Goal: Task Accomplishment & Management: Use online tool/utility

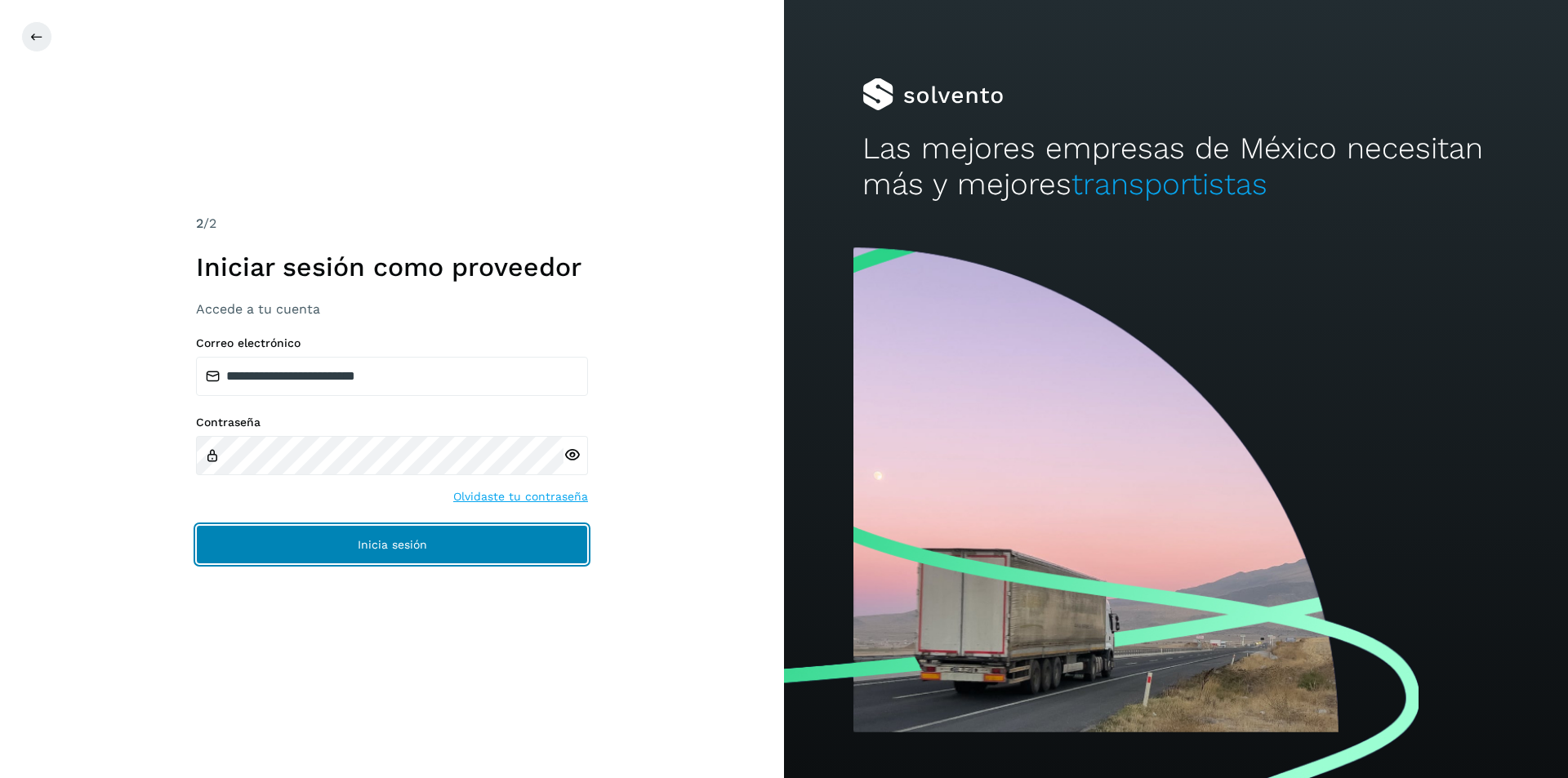
click at [419, 561] on button "Inicia sesión" at bounding box center [392, 544] width 392 height 39
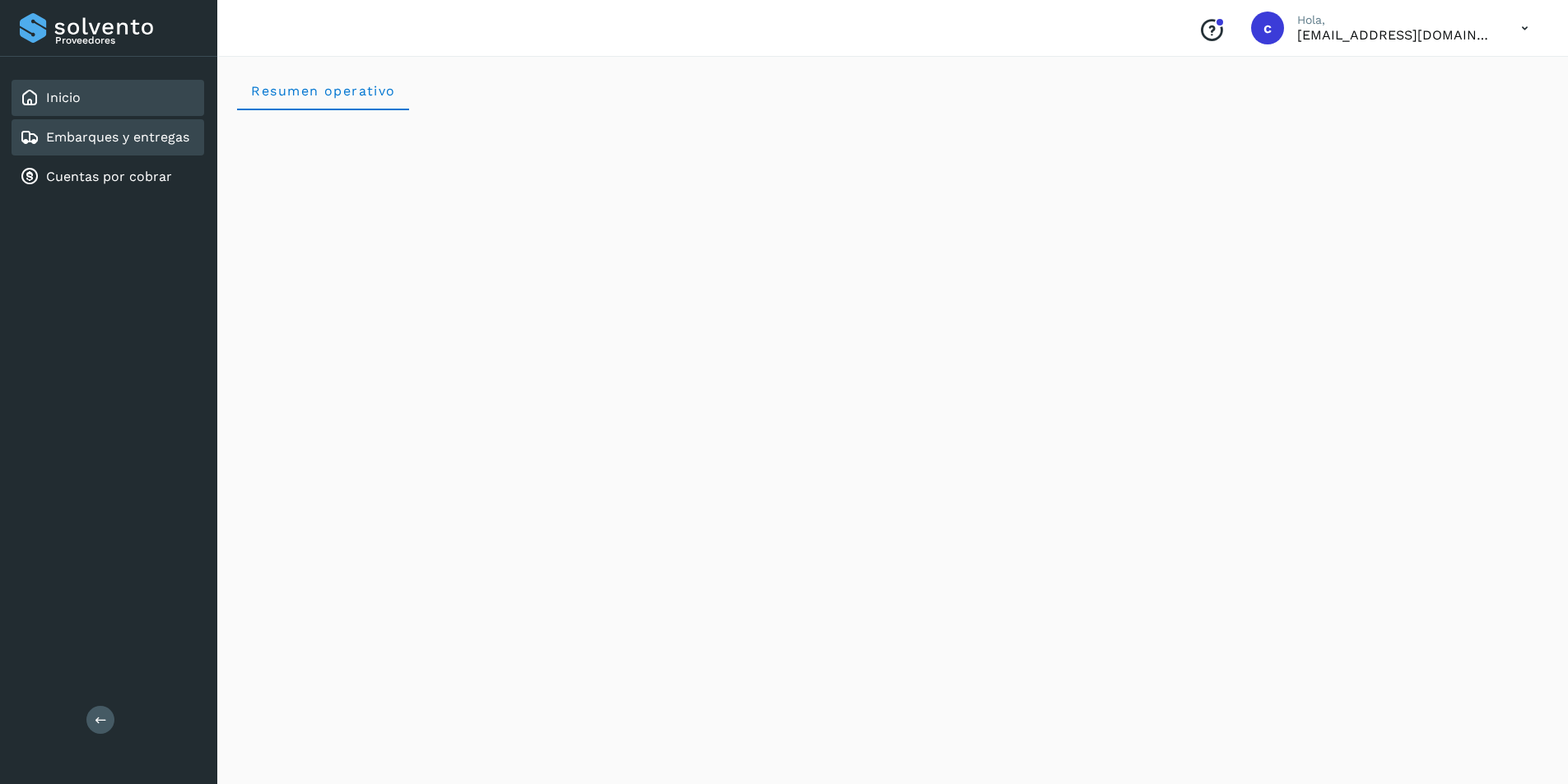
click at [148, 133] on link "Embarques y entregas" at bounding box center [118, 137] width 143 height 16
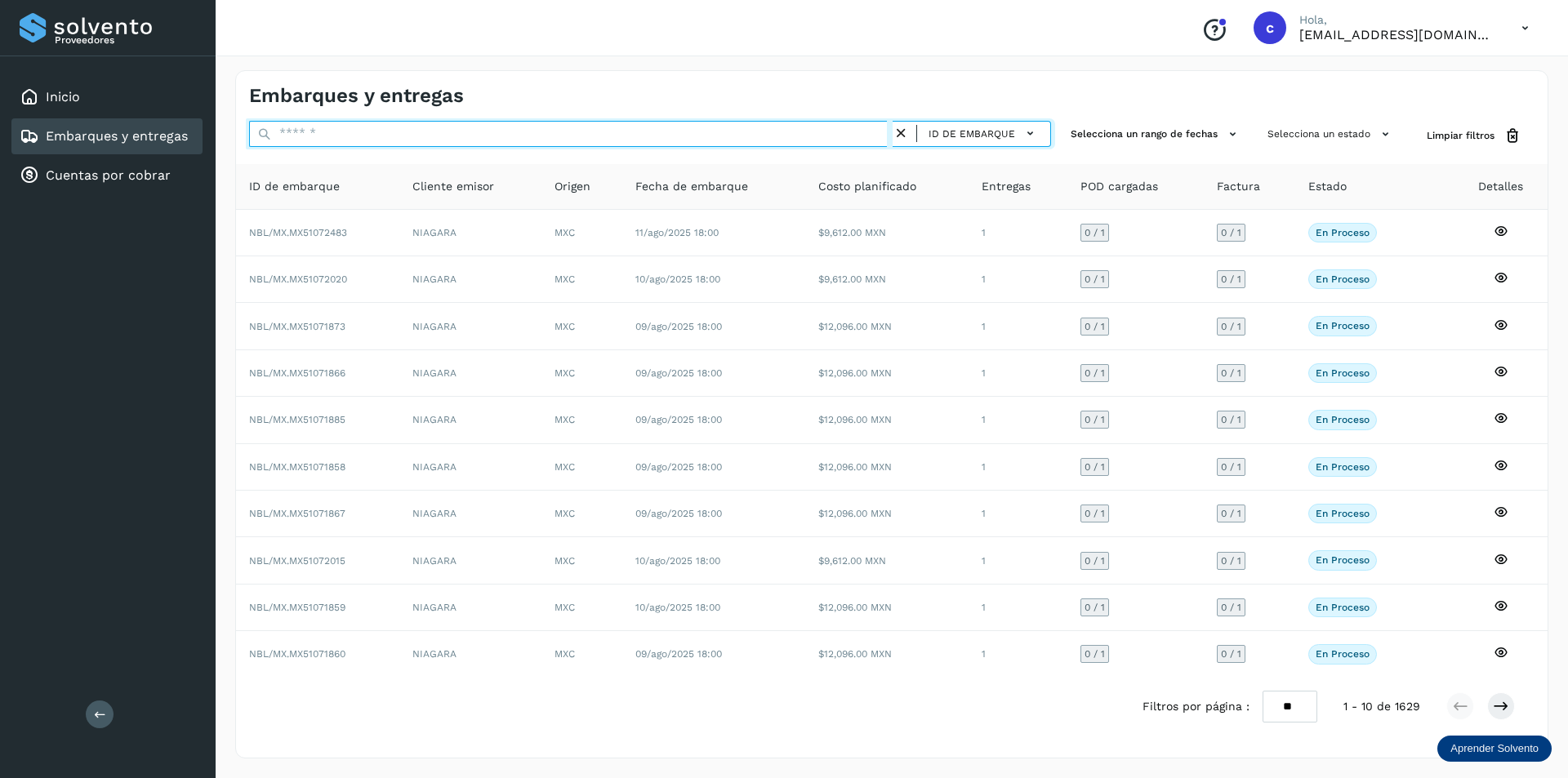
click at [824, 130] on input "text" at bounding box center [571, 134] width 644 height 26
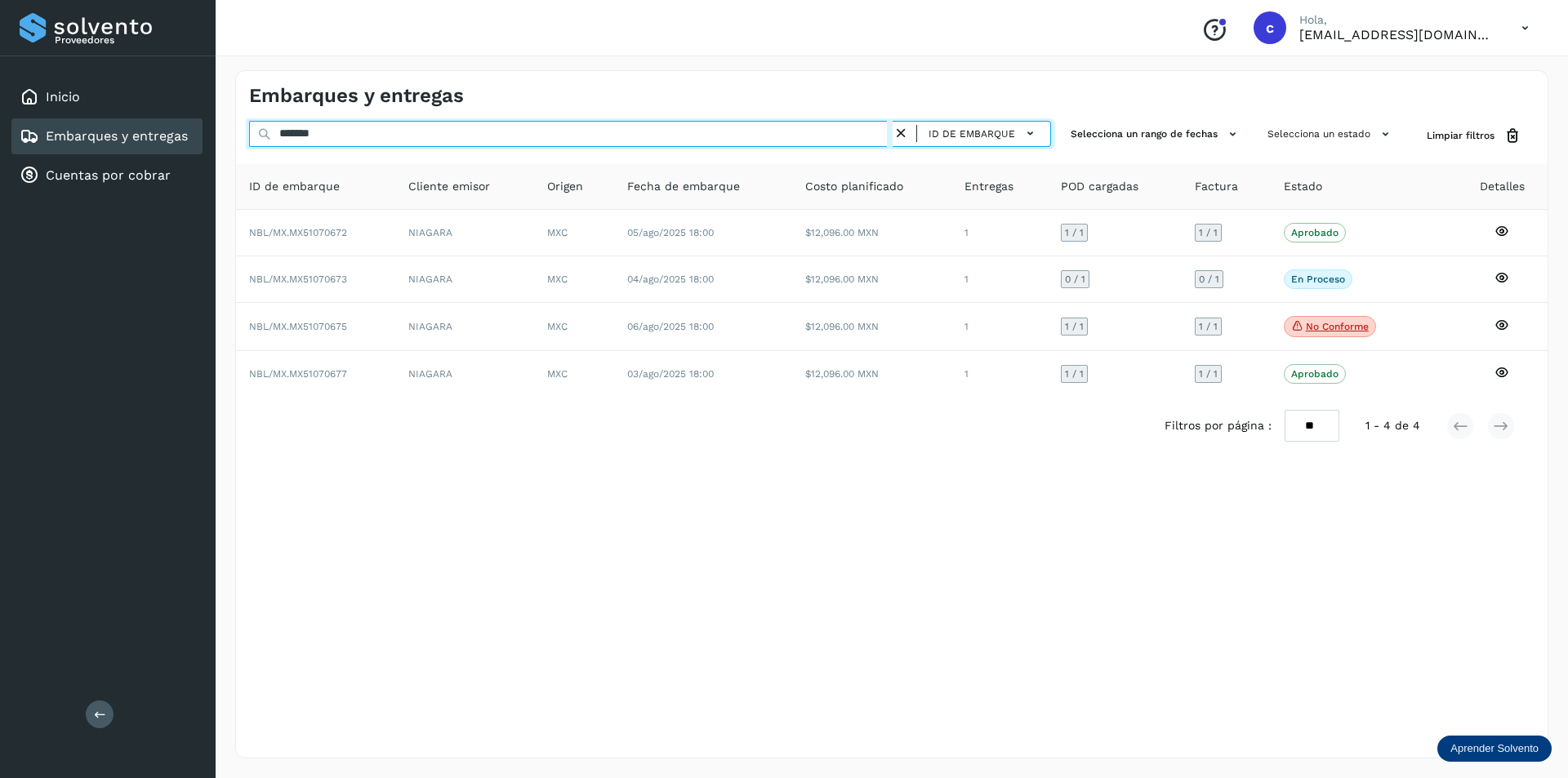
type input "*******"
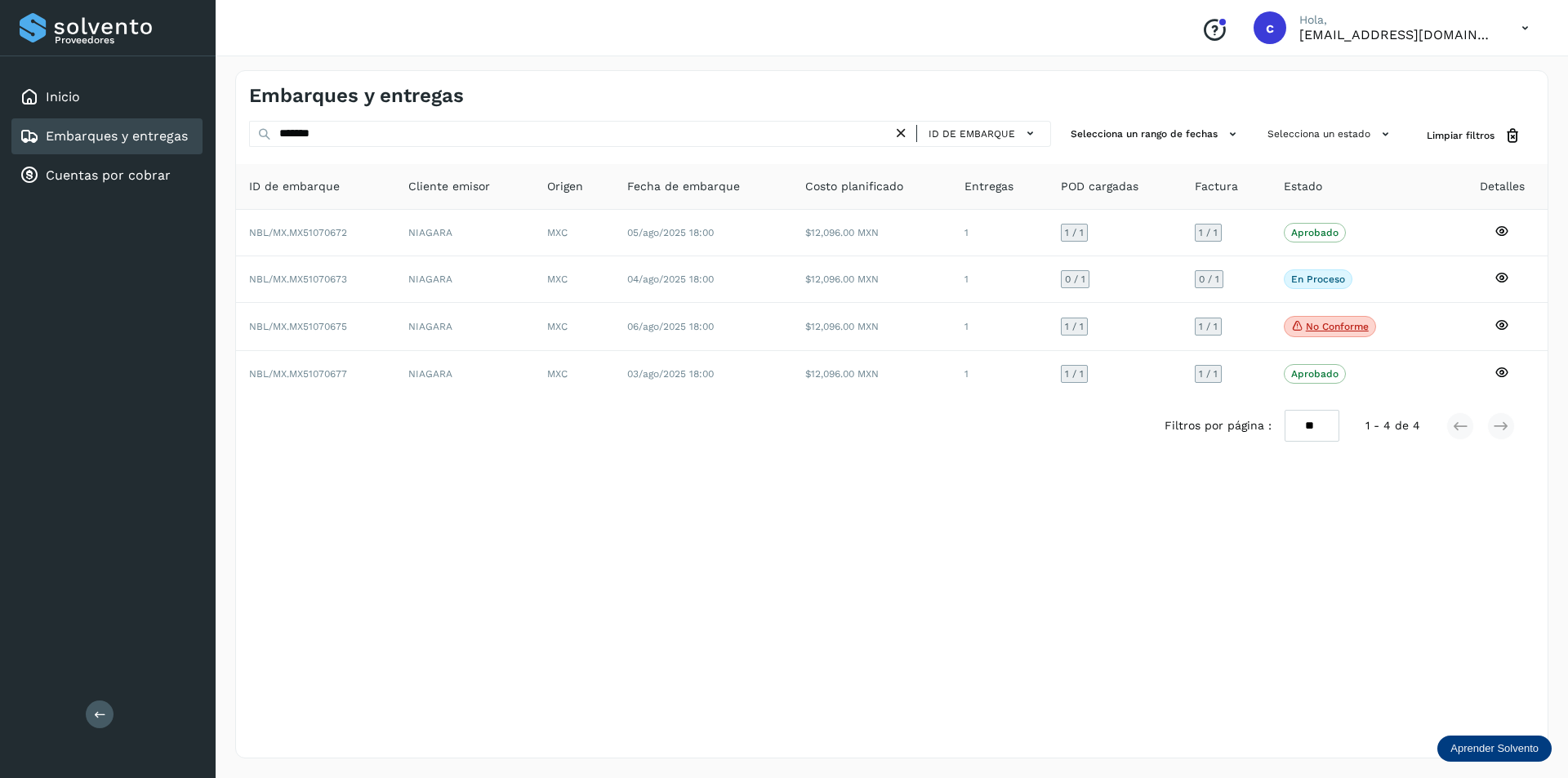
click at [384, 481] on div "Embarques y entregas ******* ID de embarque Selecciona un rango de fechas Selec…" at bounding box center [892, 414] width 1313 height 689
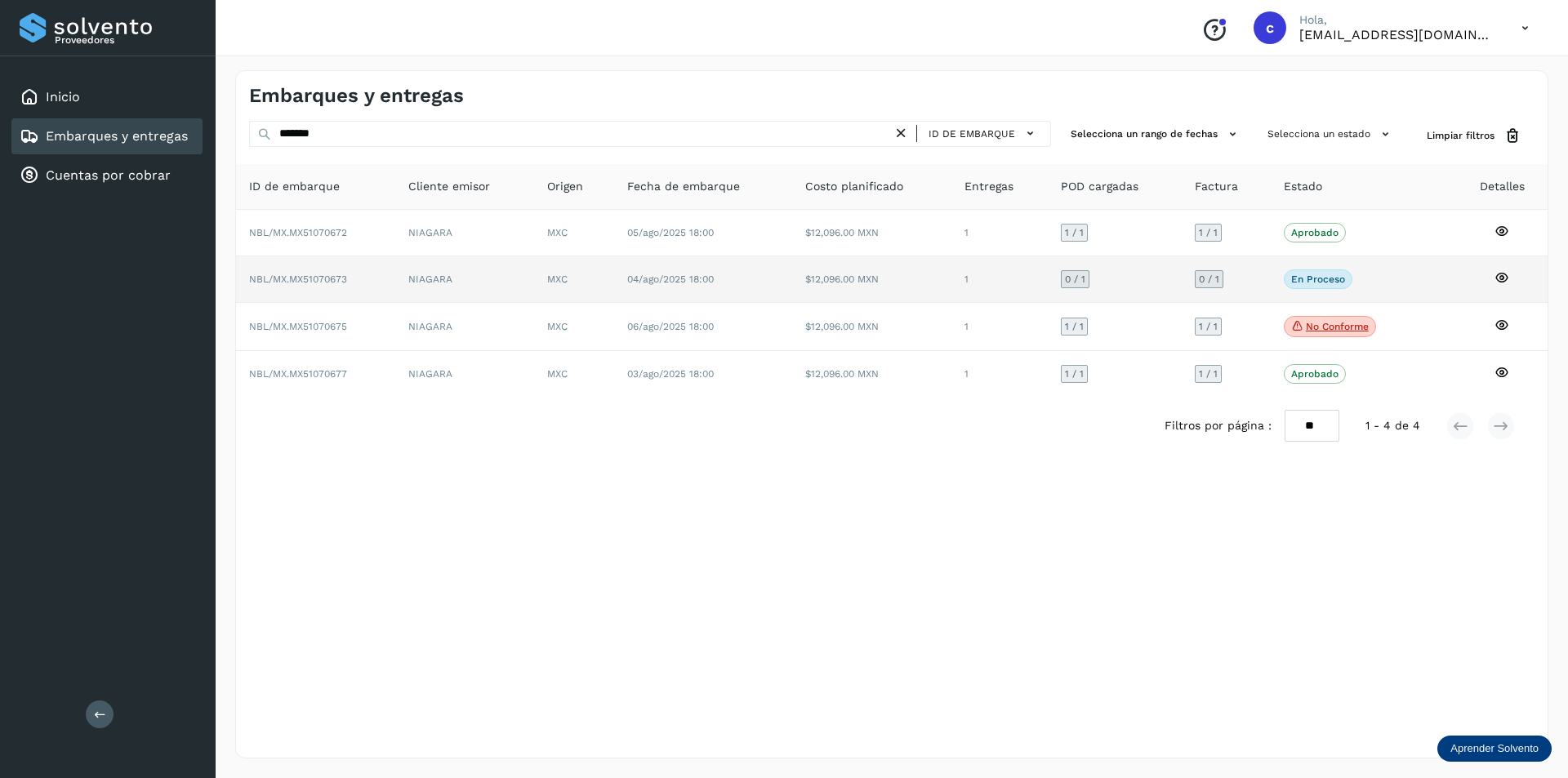
click at [456, 278] on td "NIAGARA" at bounding box center [464, 280] width 139 height 47
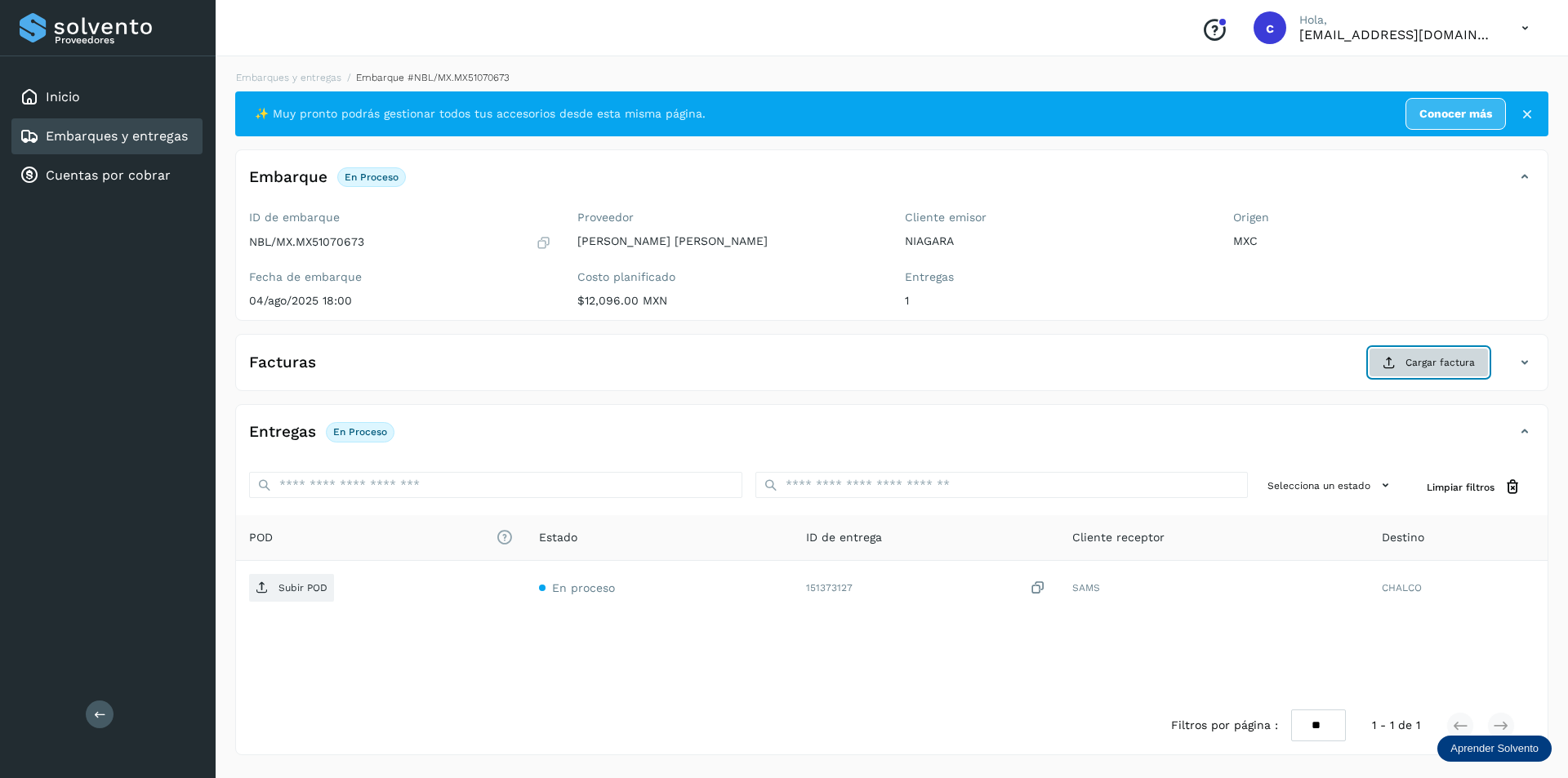
click at [1447, 373] on button "Cargar factura" at bounding box center [1429, 363] width 120 height 29
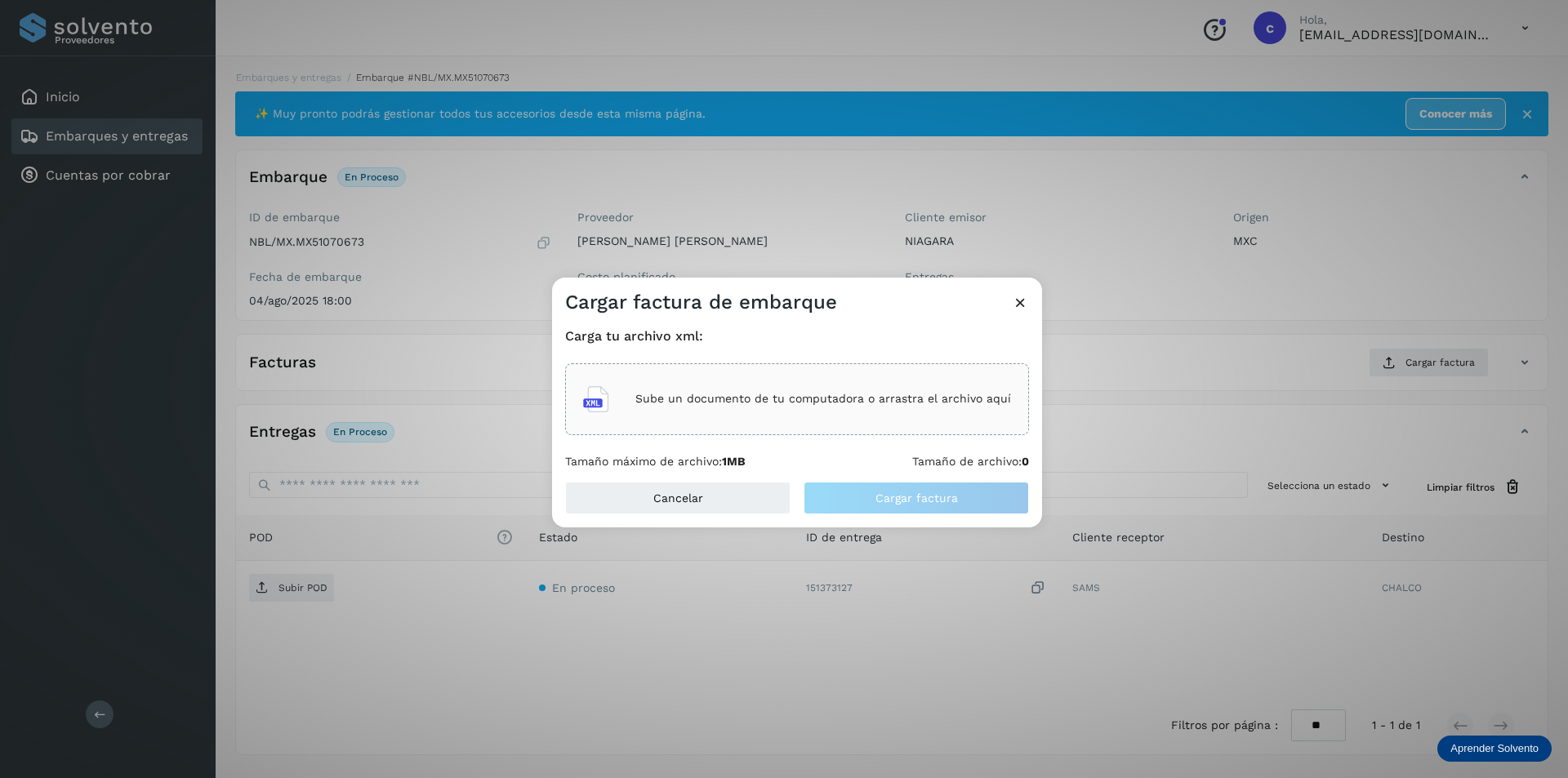
click at [1014, 301] on icon at bounding box center [1020, 302] width 17 height 17
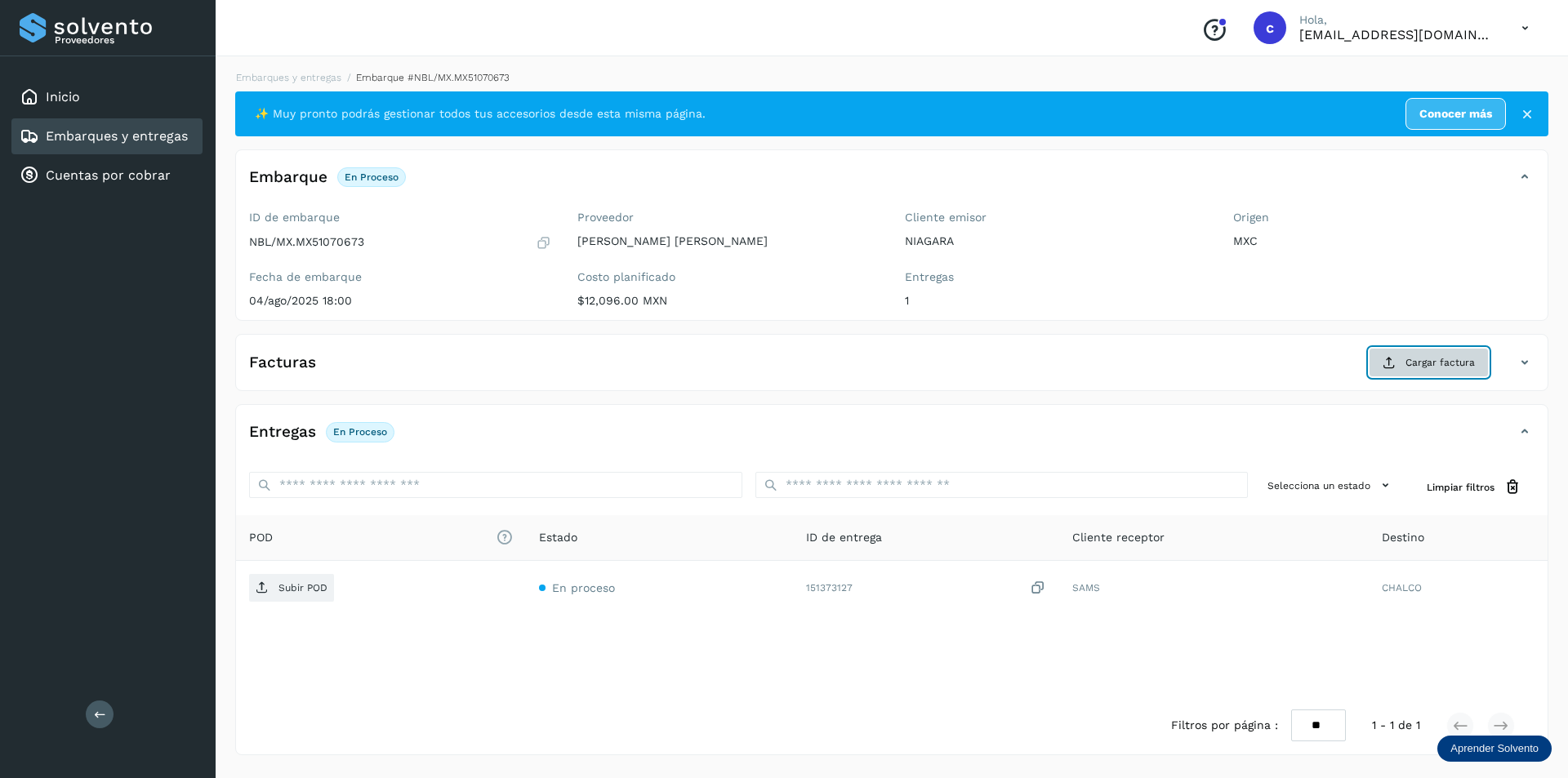
click at [1385, 372] on button "Cargar factura" at bounding box center [1429, 363] width 120 height 29
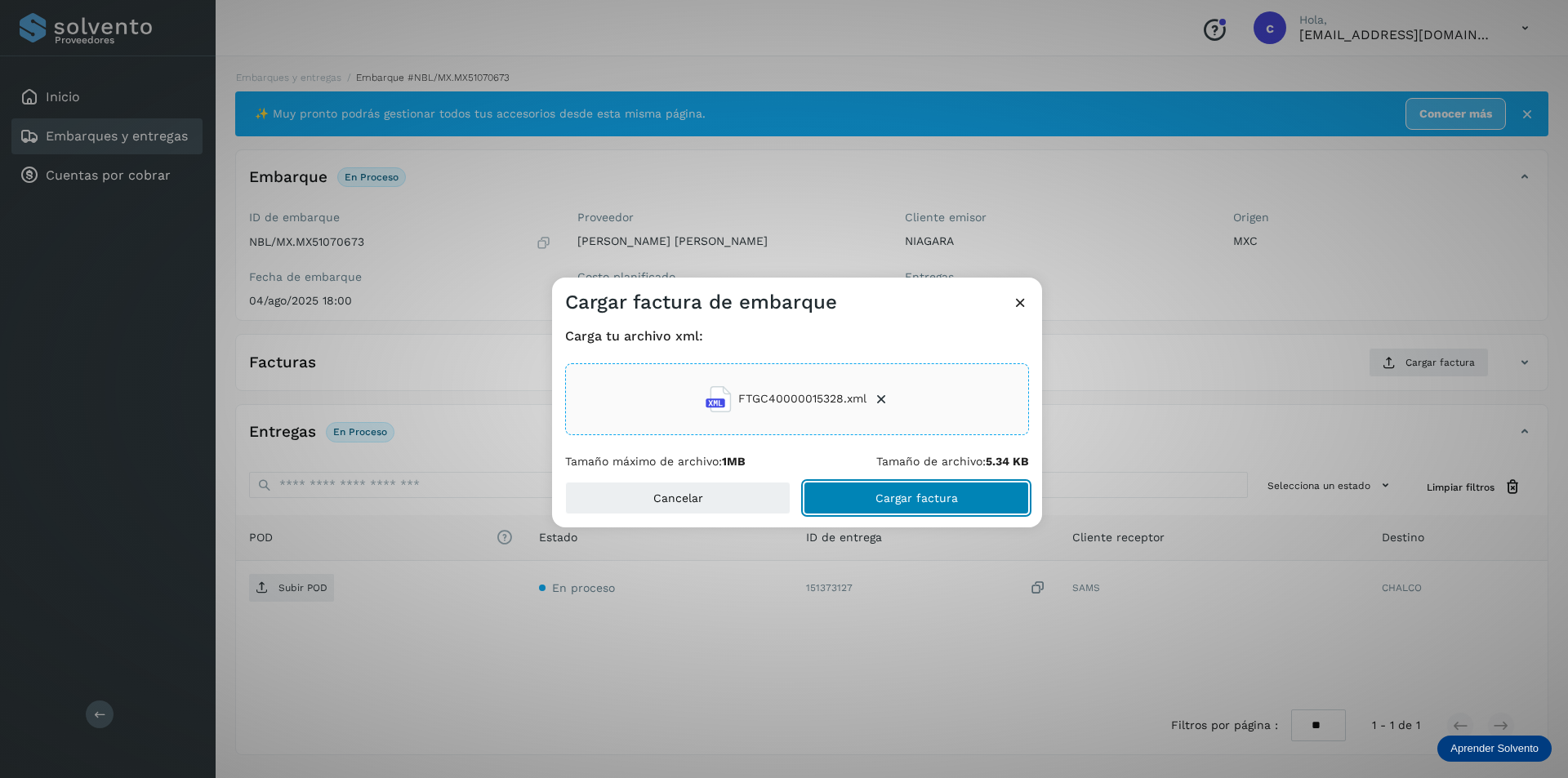
click at [928, 492] on span "Cargar factura" at bounding box center [917, 497] width 82 height 11
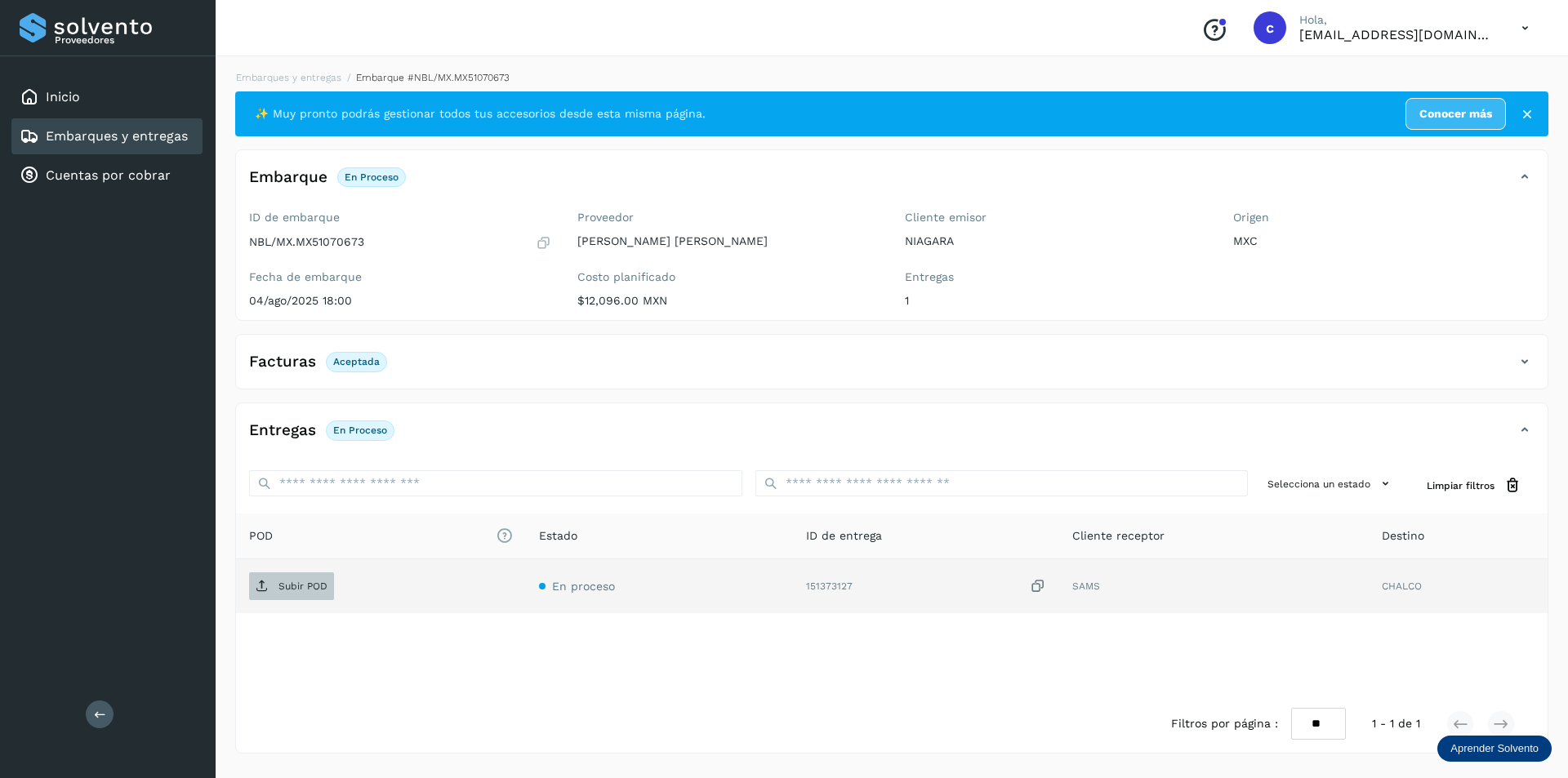
click at [308, 592] on p "Subir POD" at bounding box center [302, 586] width 49 height 11
click at [178, 146] on div "Embarques y entregas" at bounding box center [104, 136] width 168 height 20
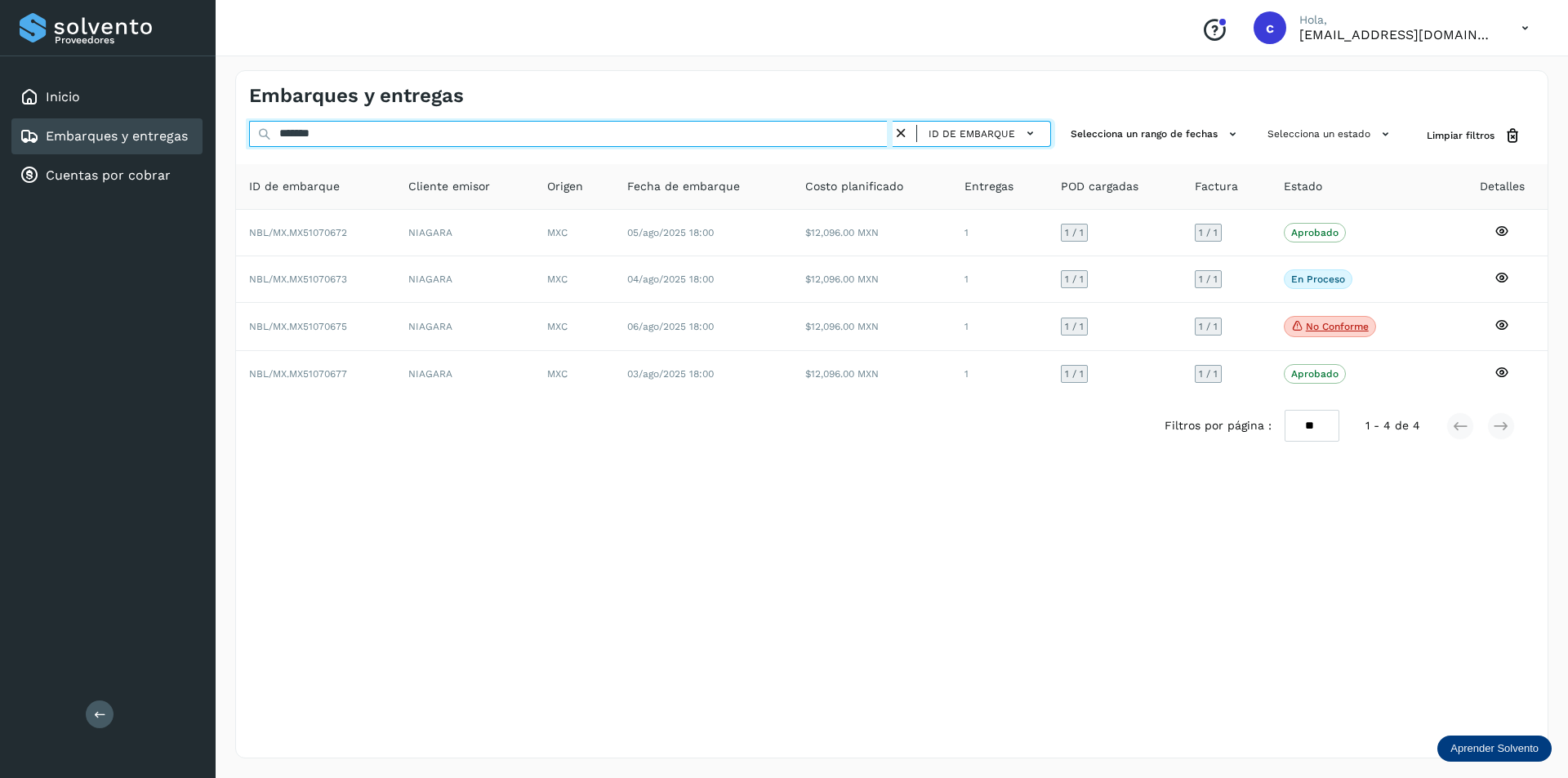
drag, startPoint x: 443, startPoint y: 140, endPoint x: 0, endPoint y: 72, distance: 448.2
click at [0, 72] on div "Proveedores Inicio Embarques y entregas Cuentas por cobrar Salir Conoce nuestro…" at bounding box center [784, 389] width 1568 height 778
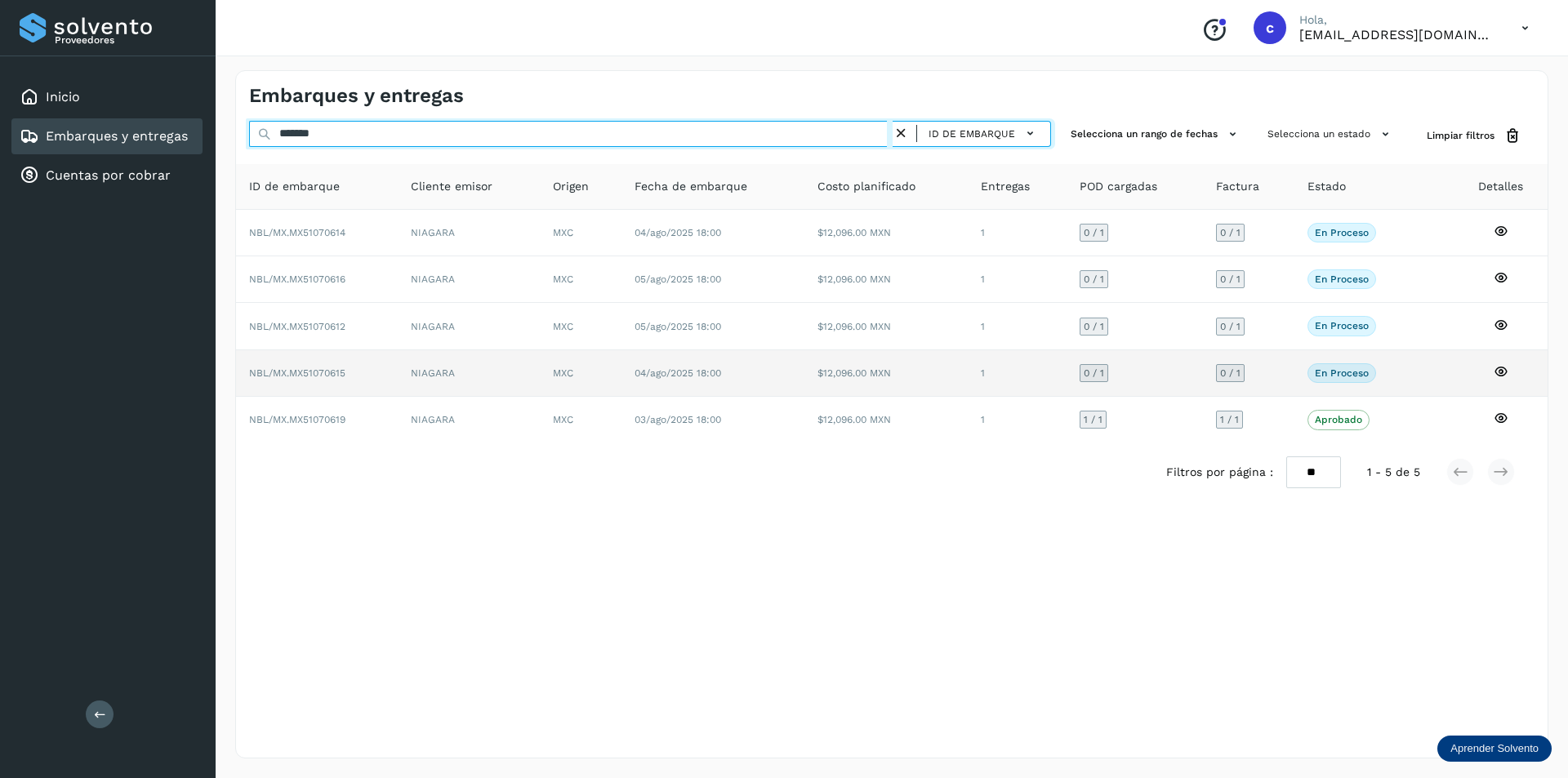
type input "*******"
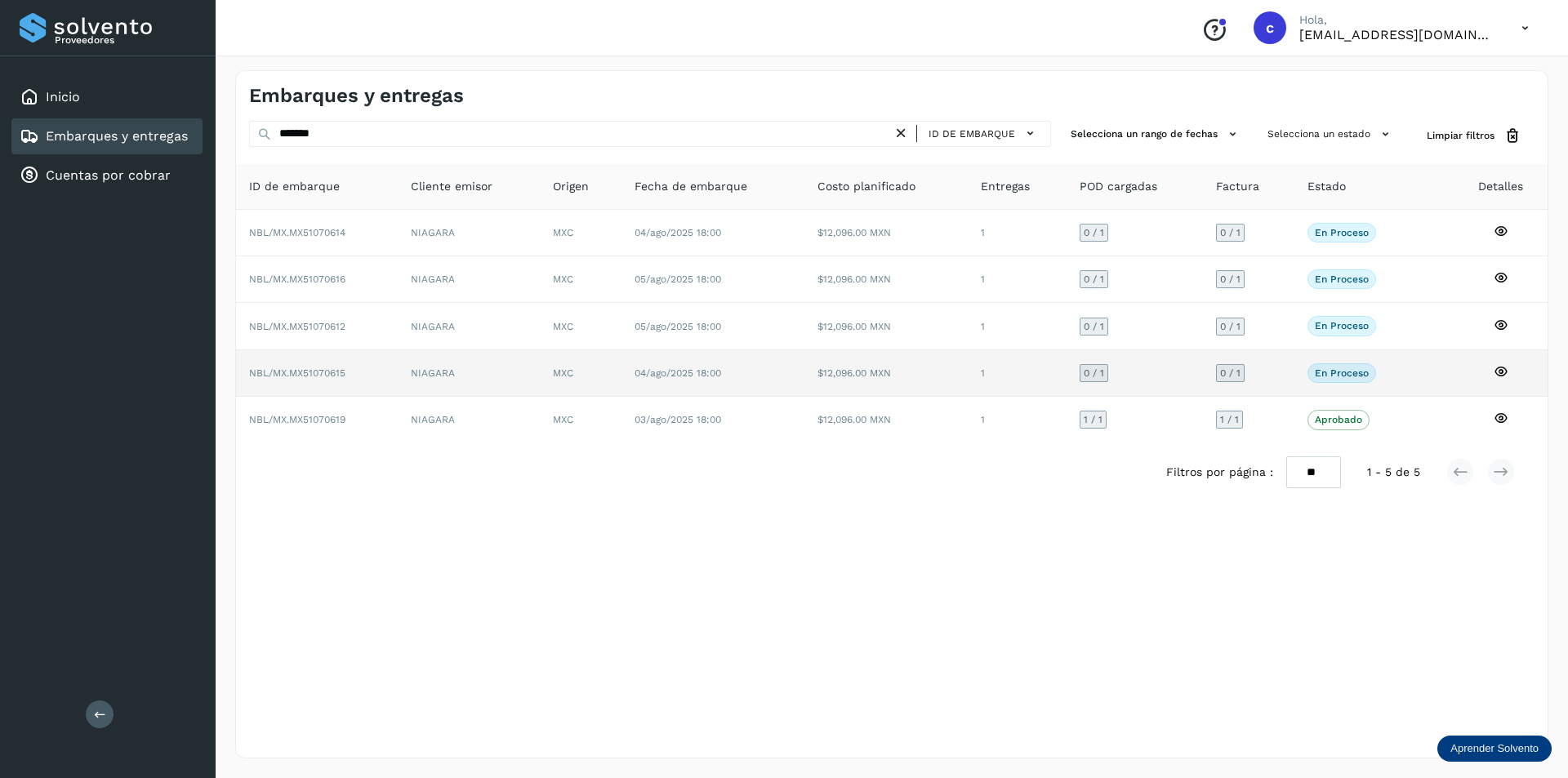
click at [424, 362] on td "NIAGARA" at bounding box center [469, 373] width 142 height 47
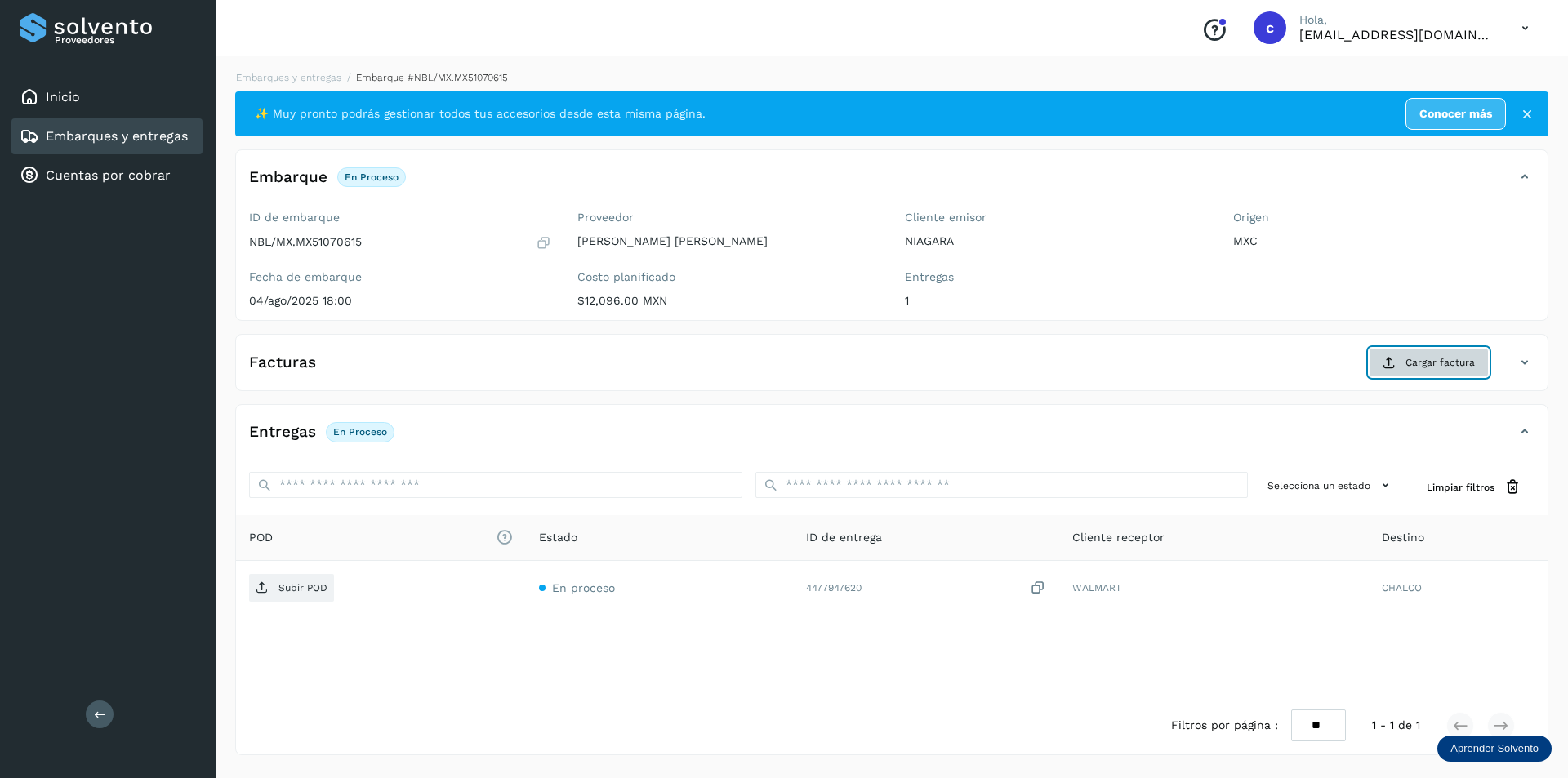
click at [1390, 365] on icon at bounding box center [1389, 362] width 13 height 13
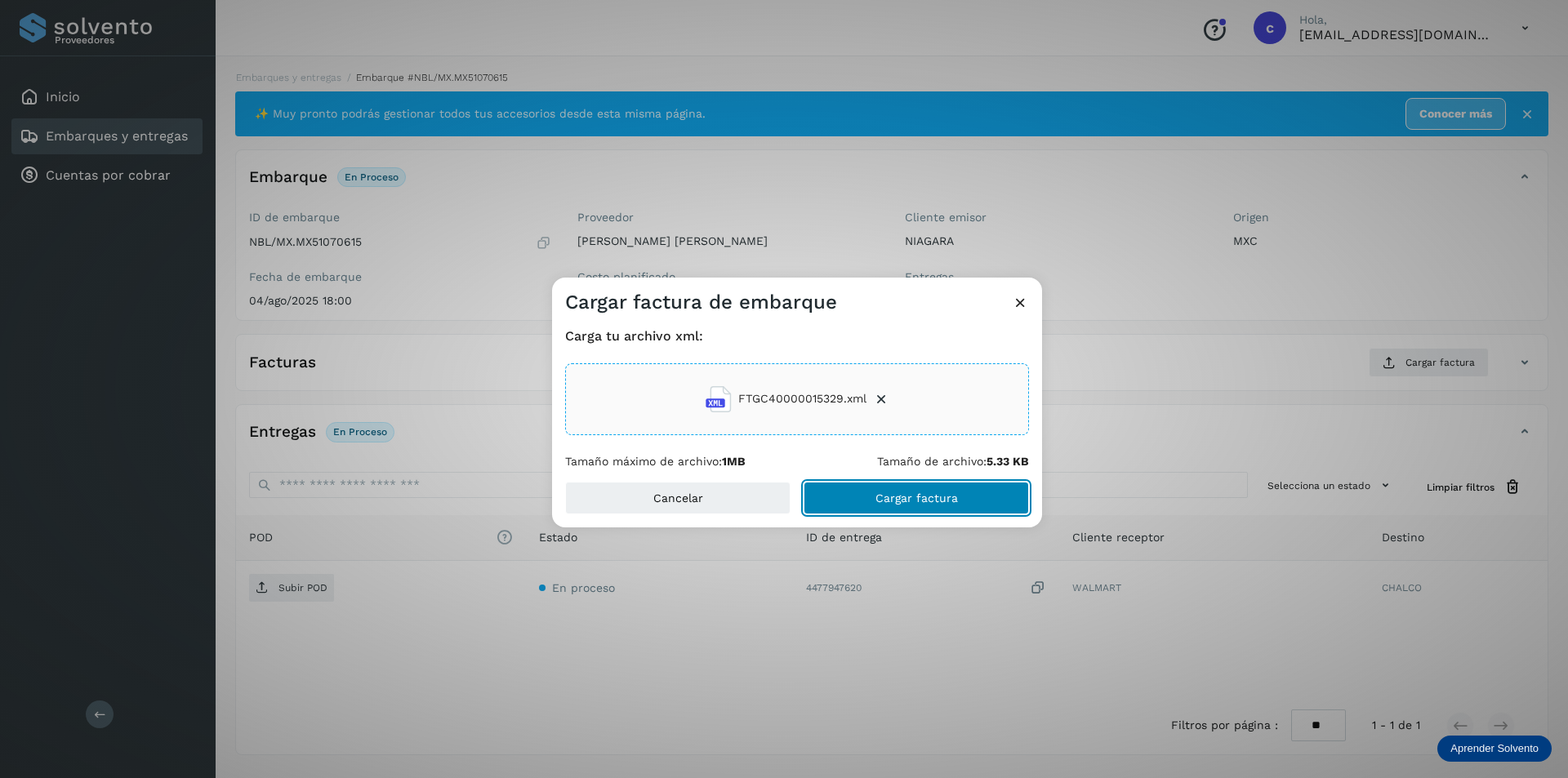
click at [948, 502] on span "Cargar factura" at bounding box center [917, 497] width 82 height 11
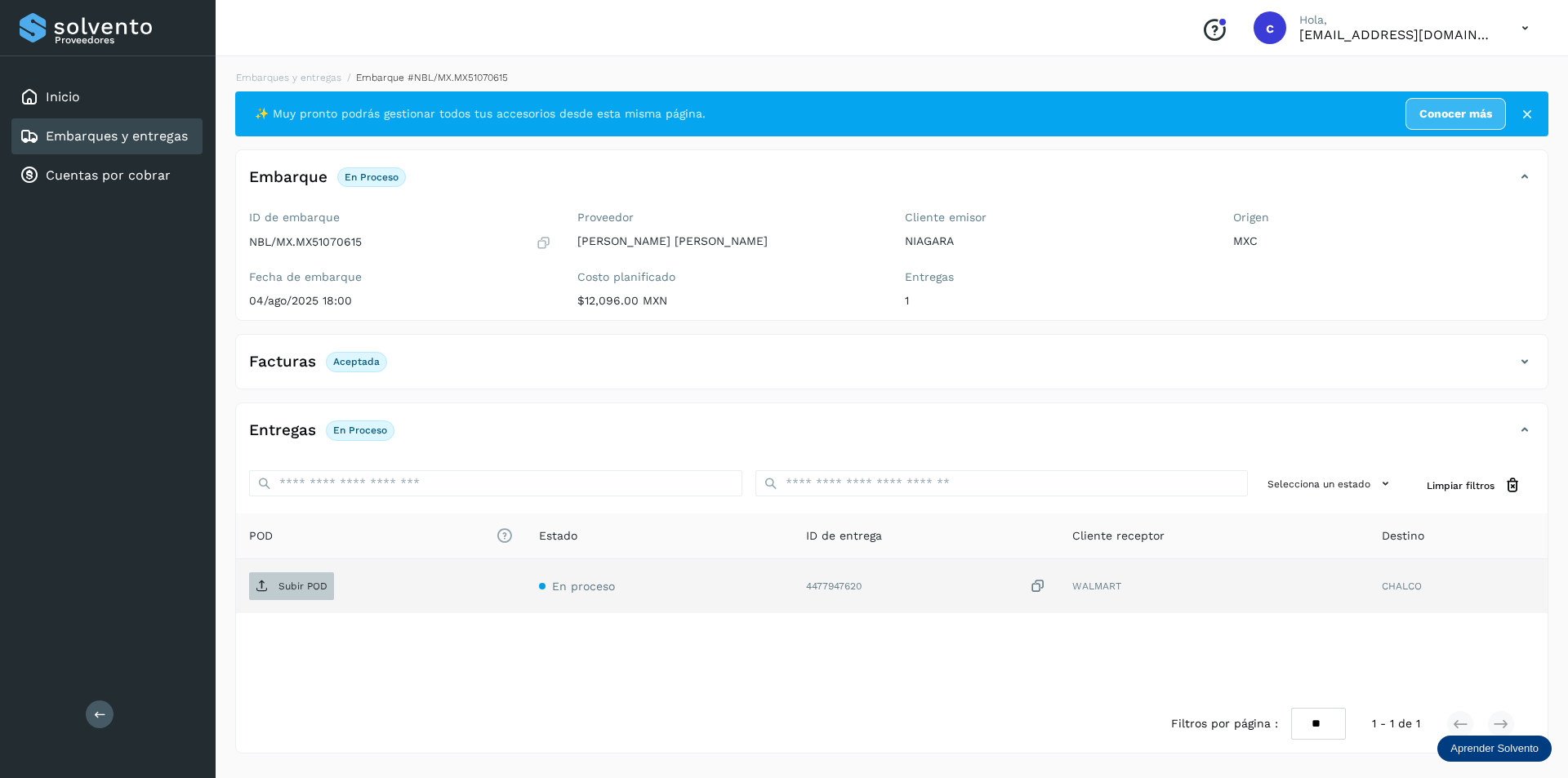
click at [301, 583] on p "Subir POD" at bounding box center [302, 586] width 49 height 11
click at [120, 126] on div "Embarques y entregas" at bounding box center [107, 136] width 191 height 36
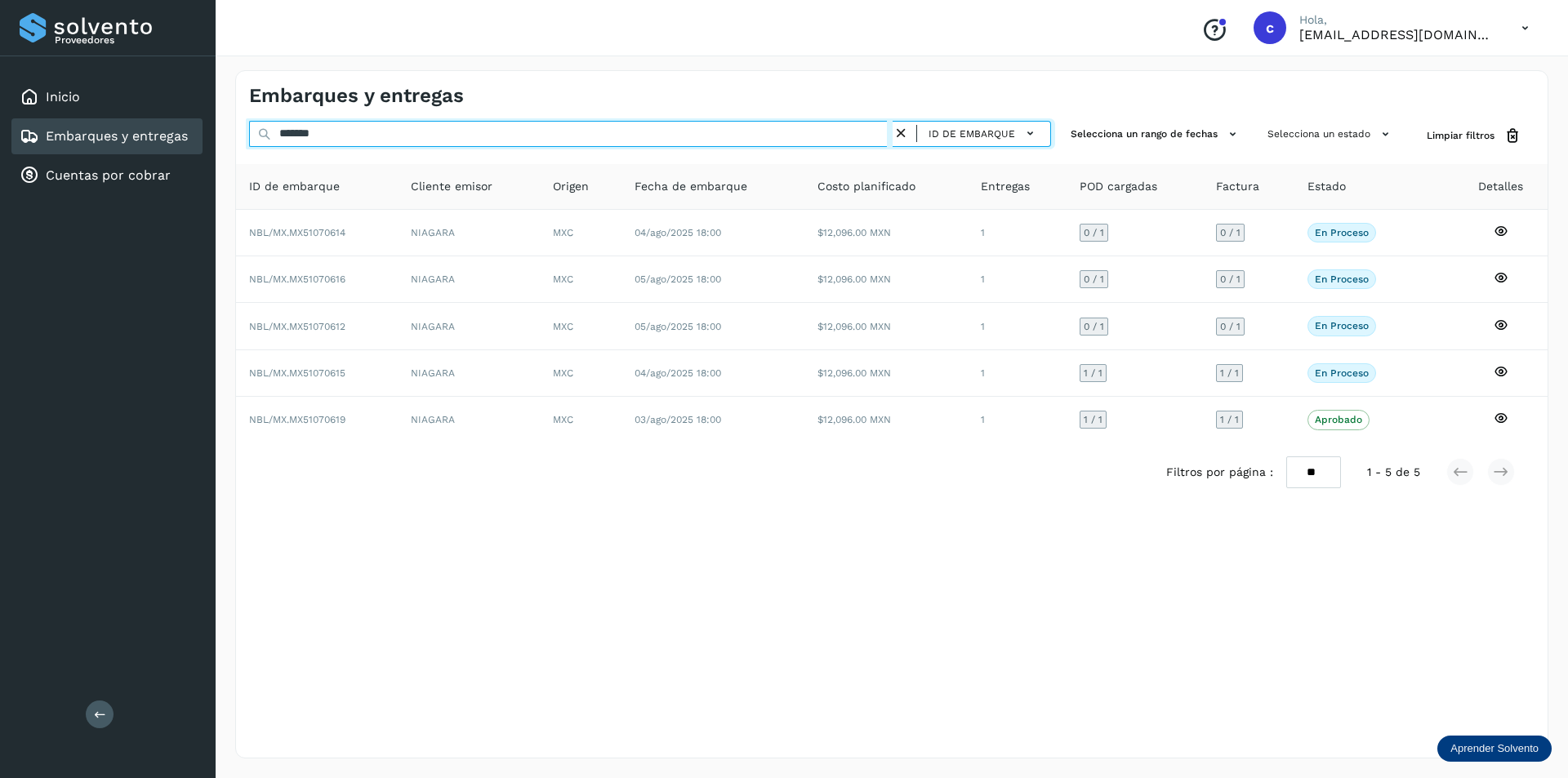
drag, startPoint x: 609, startPoint y: 132, endPoint x: 0, endPoint y: -71, distance: 641.9
click at [0, 0] on html "Proveedores Inicio Embarques y entregas Cuentas por cobrar Salir Conoce nuestro…" at bounding box center [784, 389] width 1568 height 778
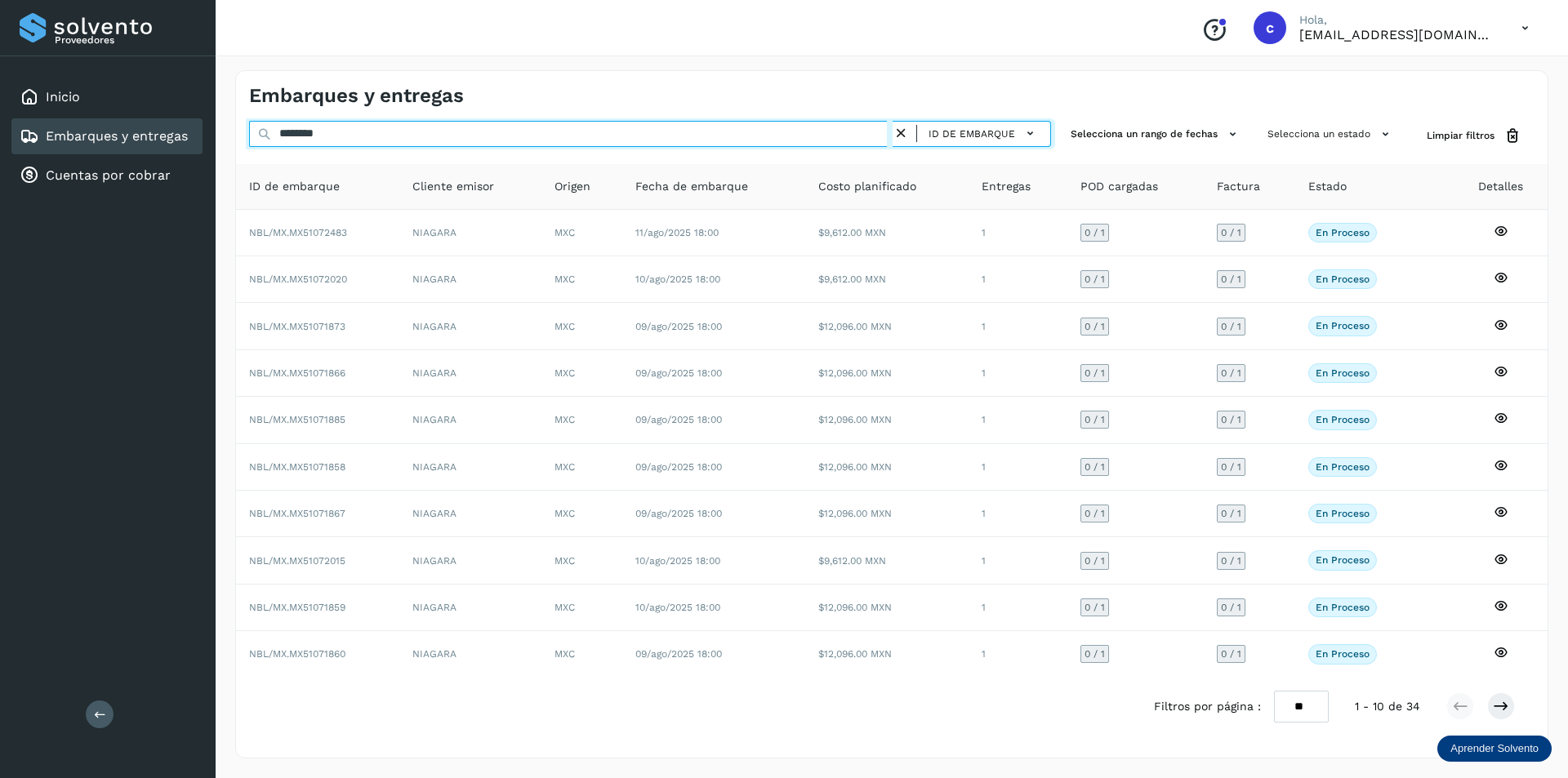
type input "*******"
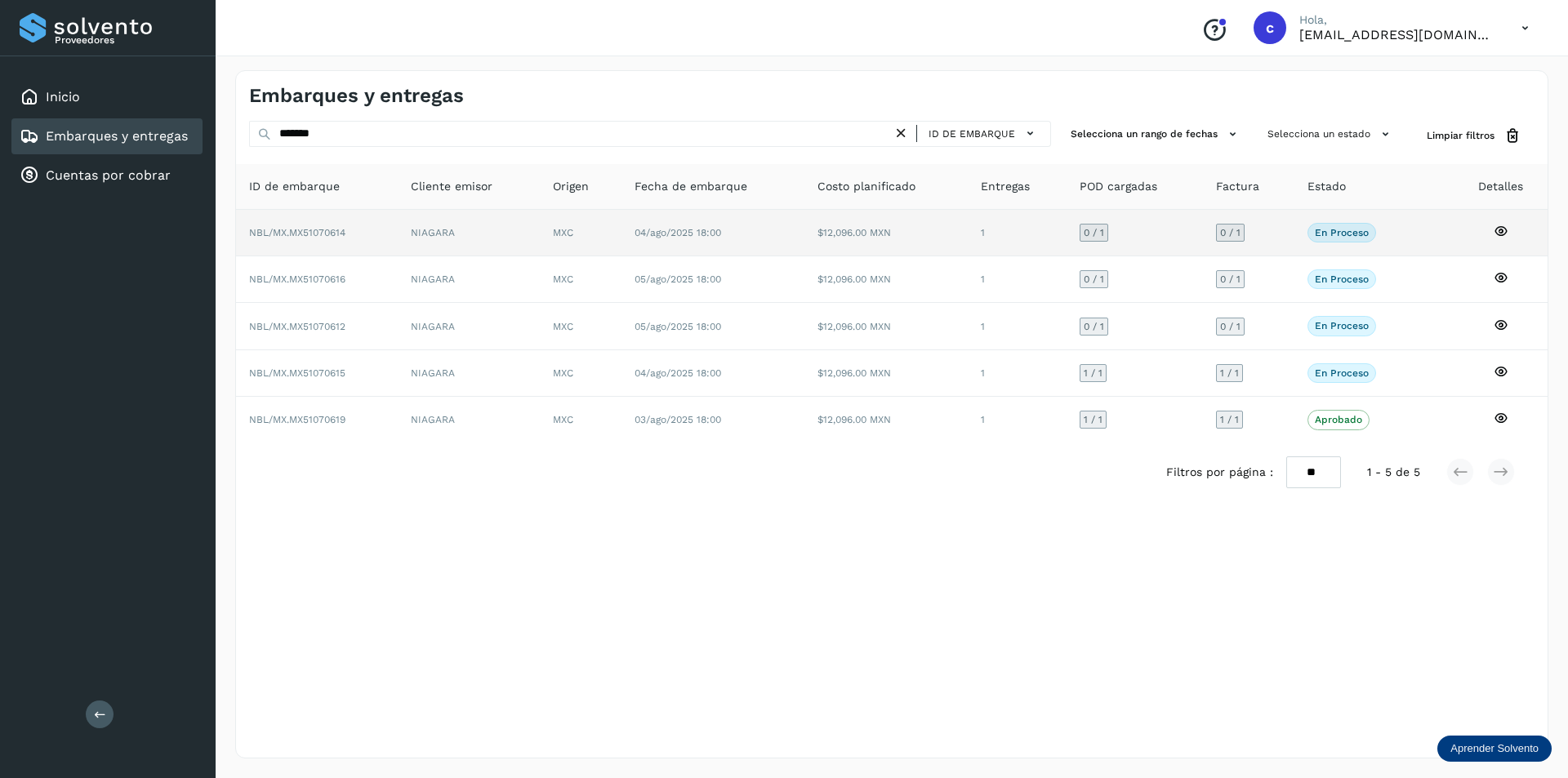
click at [708, 234] on span "04/ago/2025 18:00" at bounding box center [678, 232] width 87 height 11
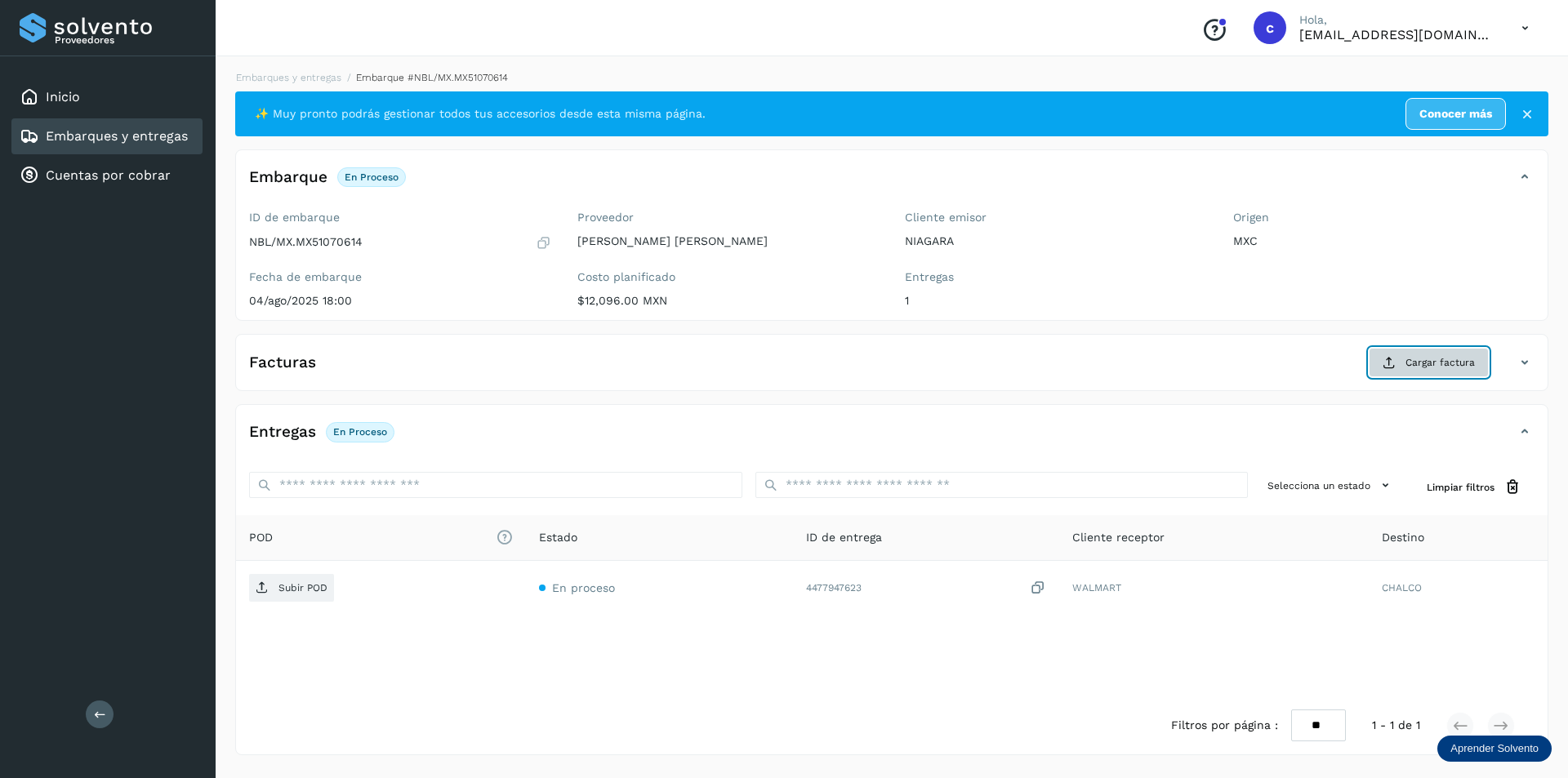
click at [1454, 352] on button "Cargar factura" at bounding box center [1429, 363] width 120 height 29
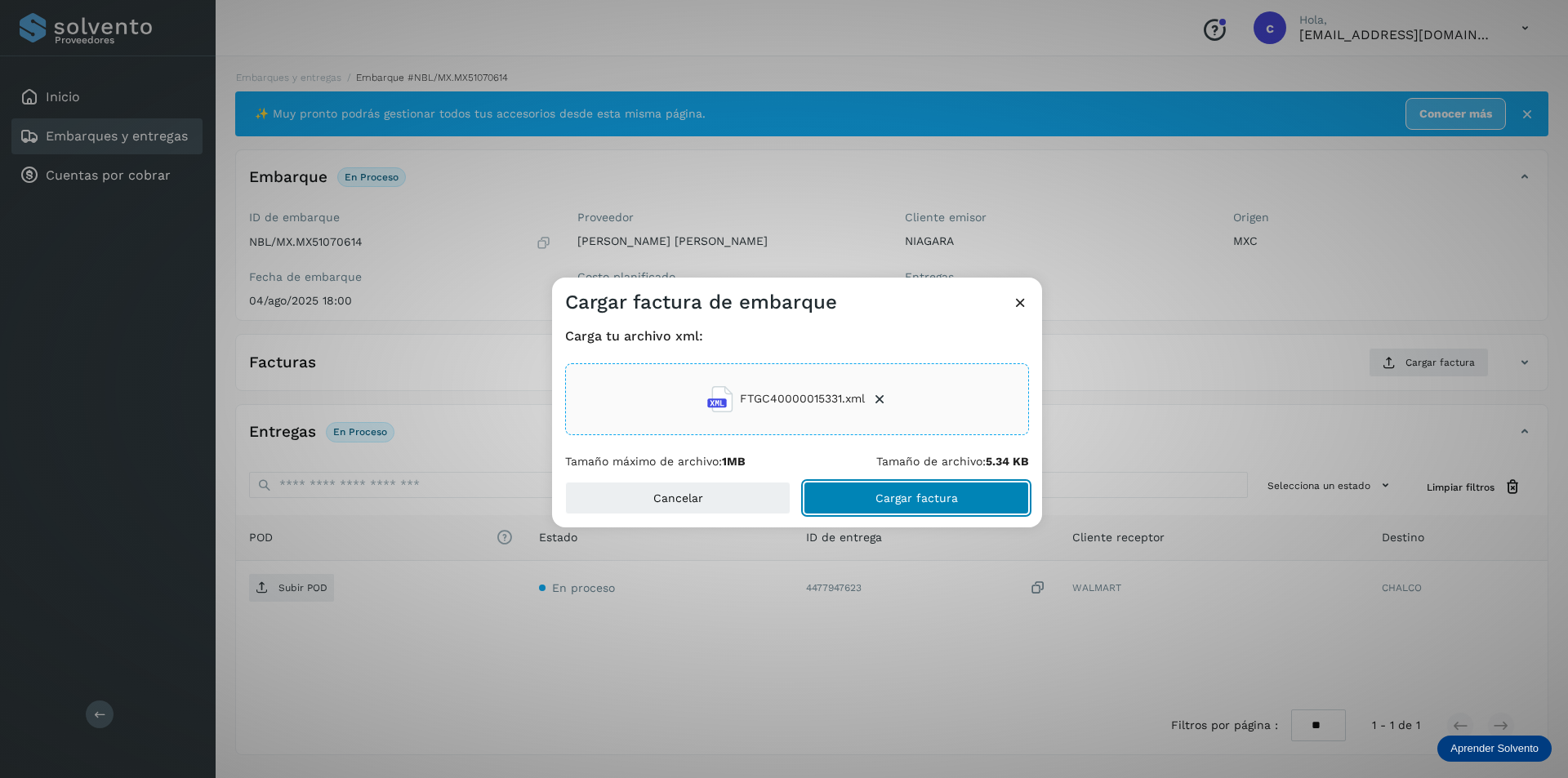
click at [920, 506] on button "Cargar factura" at bounding box center [917, 498] width 225 height 33
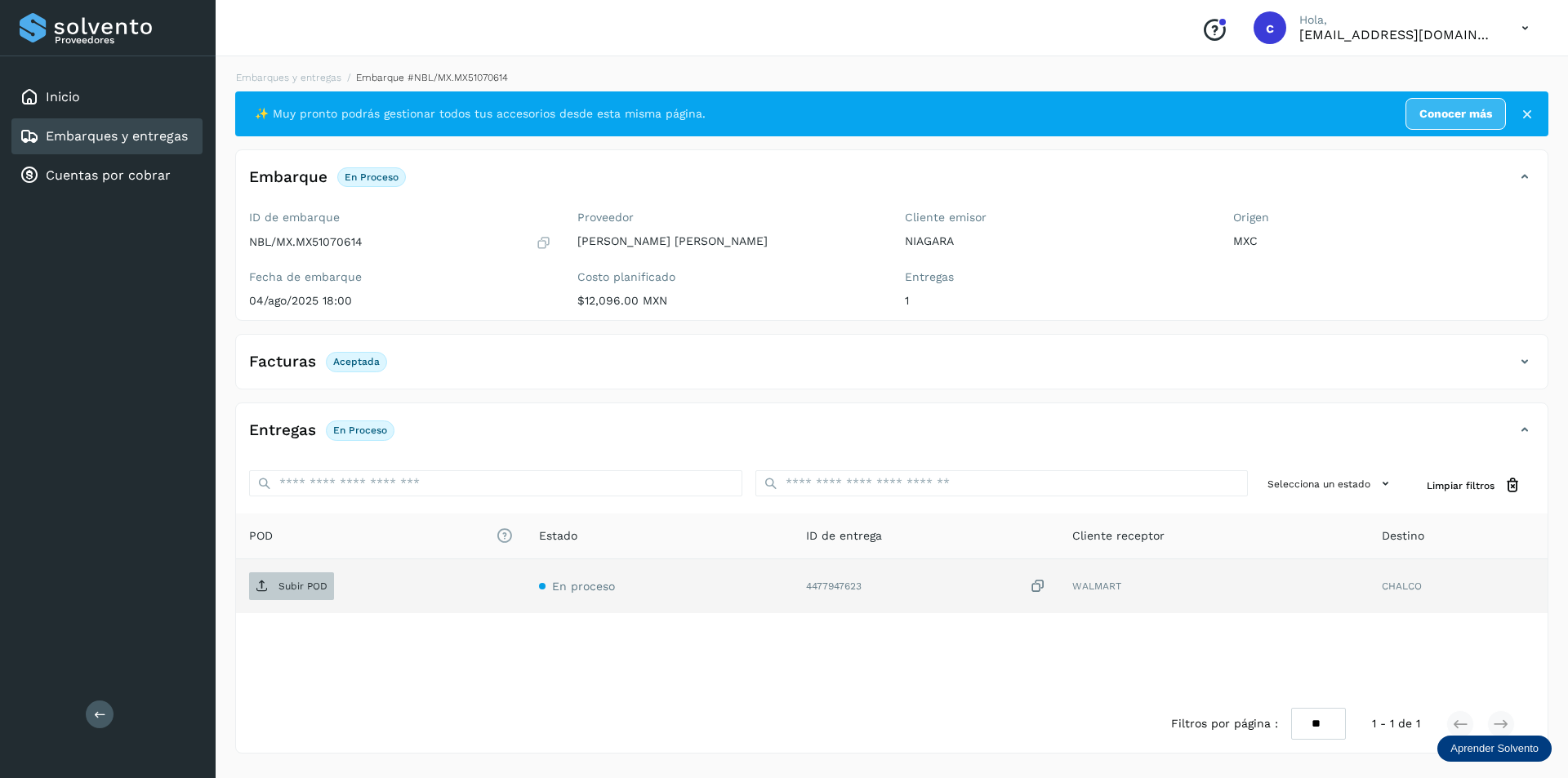
click at [281, 581] on p "Subir POD" at bounding box center [302, 586] width 49 height 11
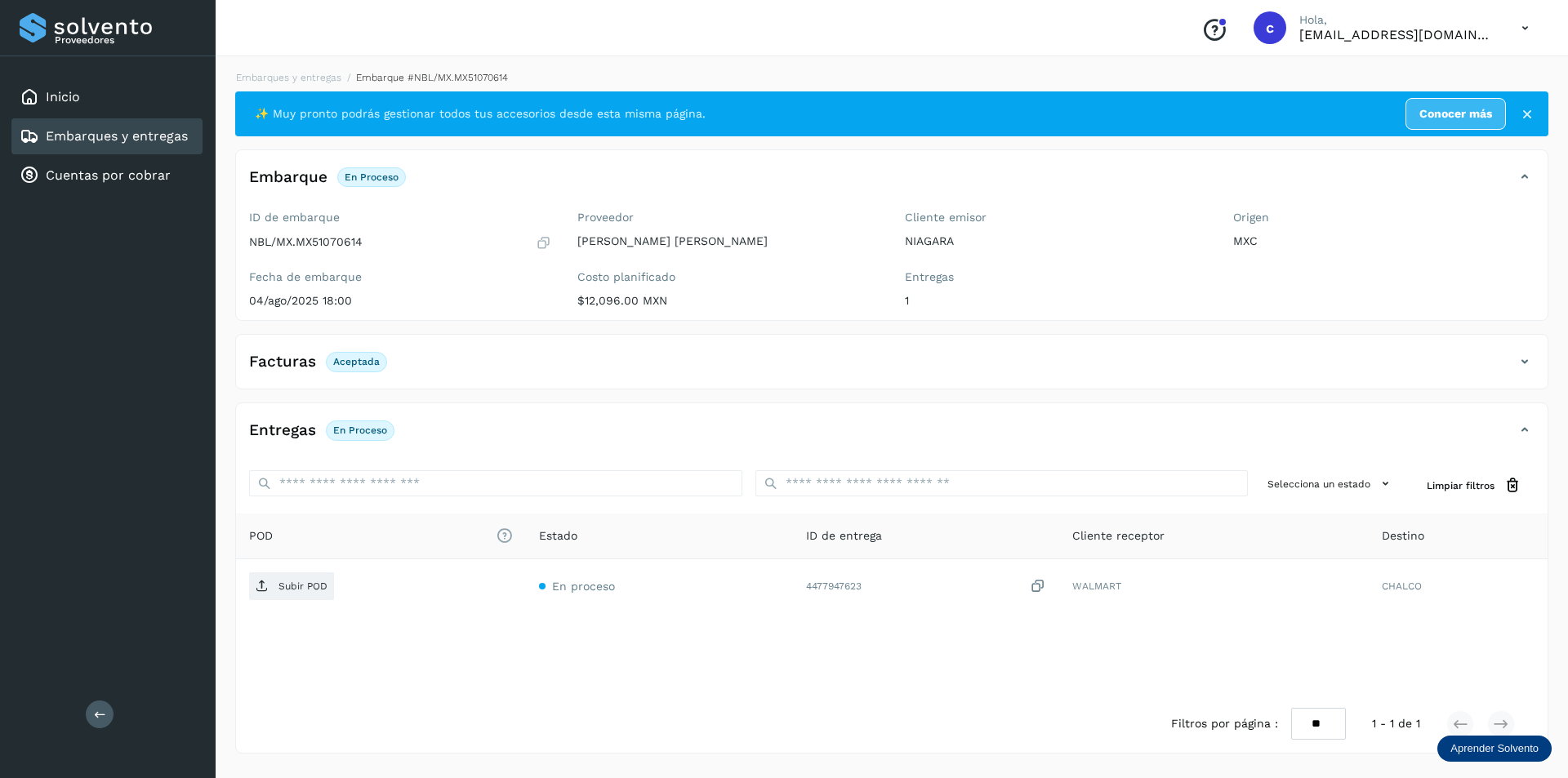
click at [131, 139] on link "Embarques y entregas" at bounding box center [117, 136] width 142 height 16
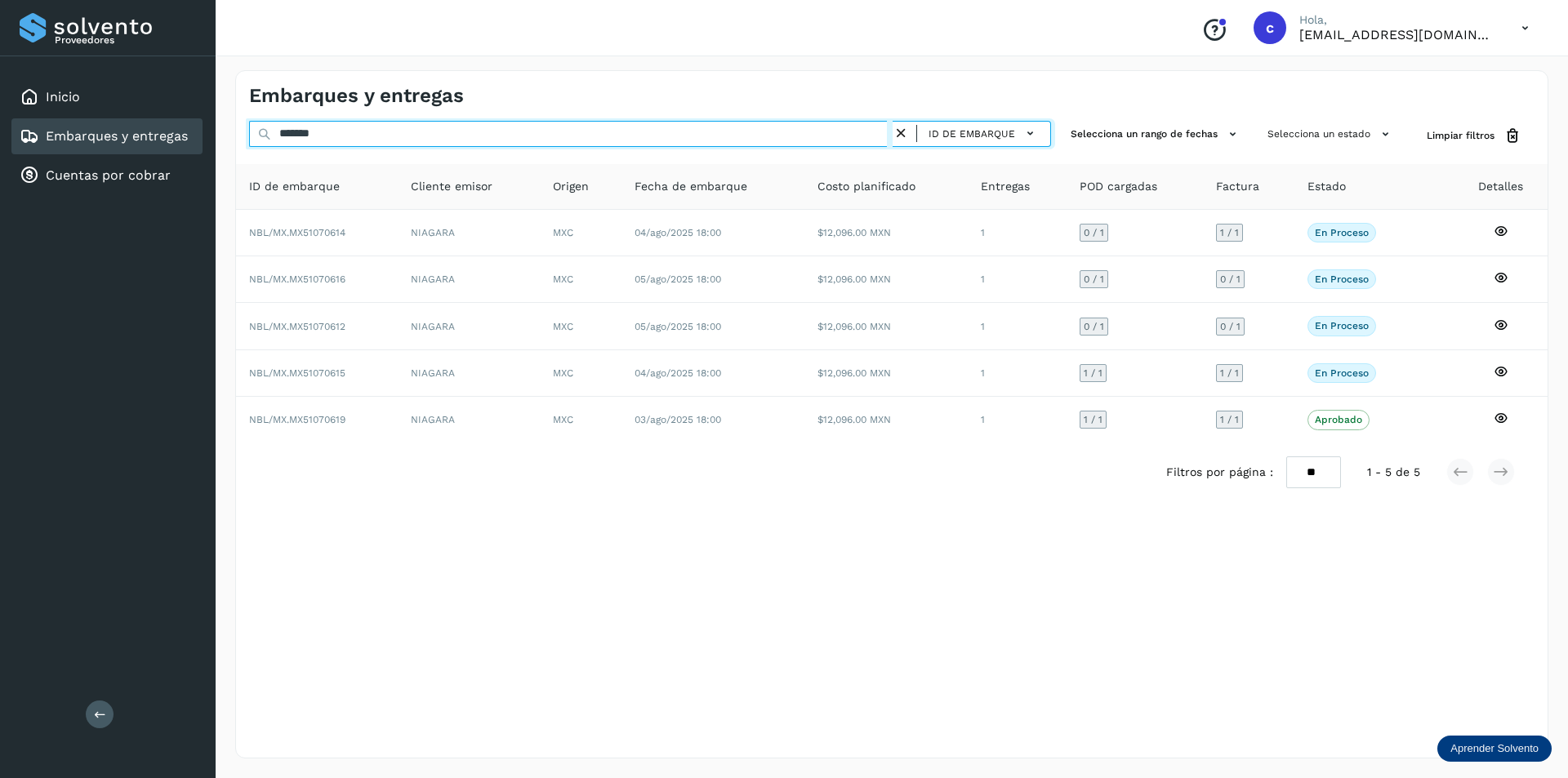
drag, startPoint x: 366, startPoint y: 133, endPoint x: 0, endPoint y: 133, distance: 366.0
click at [0, 133] on div "Proveedores Inicio Embarques y entregas Cuentas por cobrar Salir Conoce nuestro…" at bounding box center [784, 389] width 1568 height 778
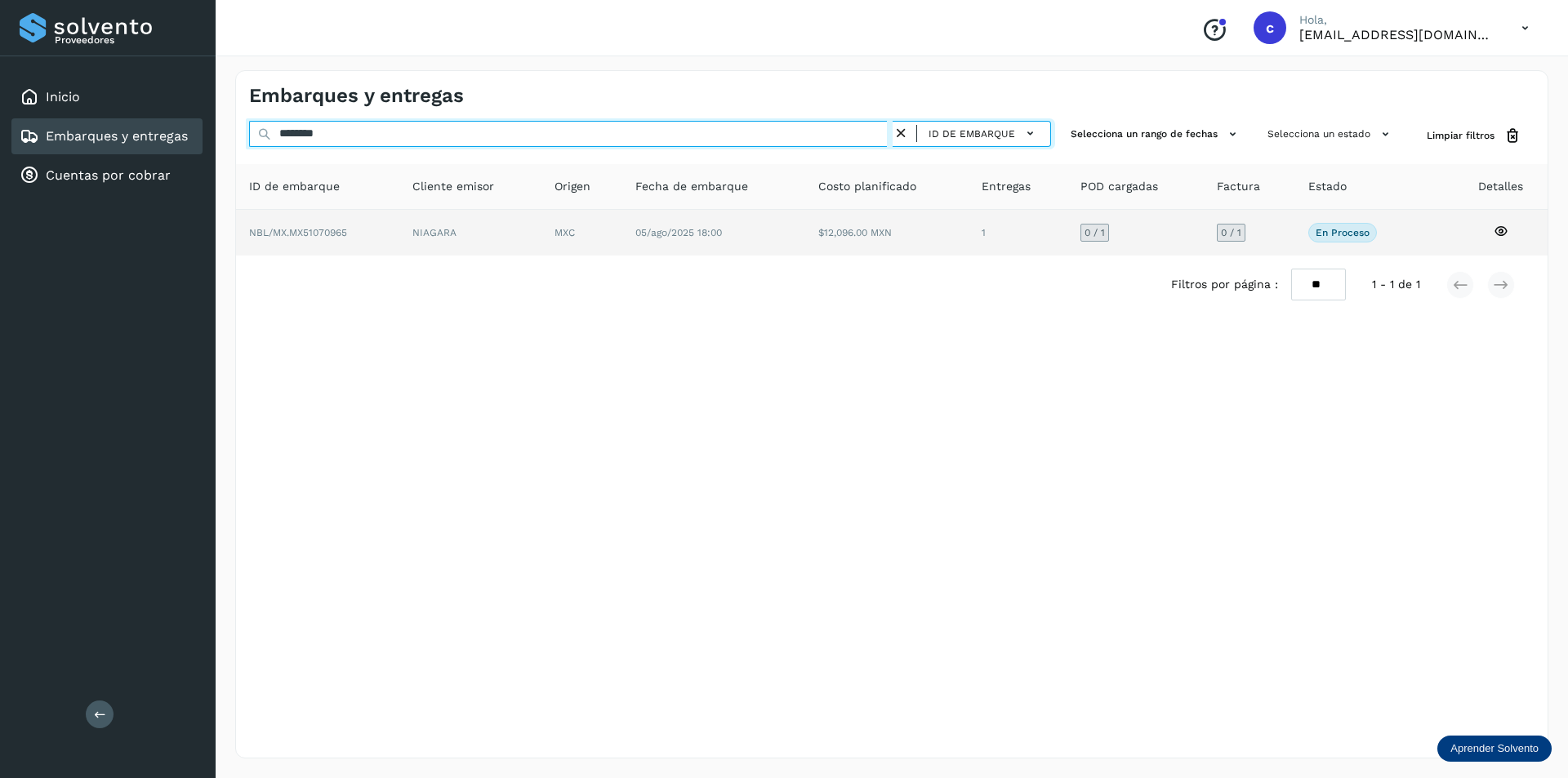
type input "********"
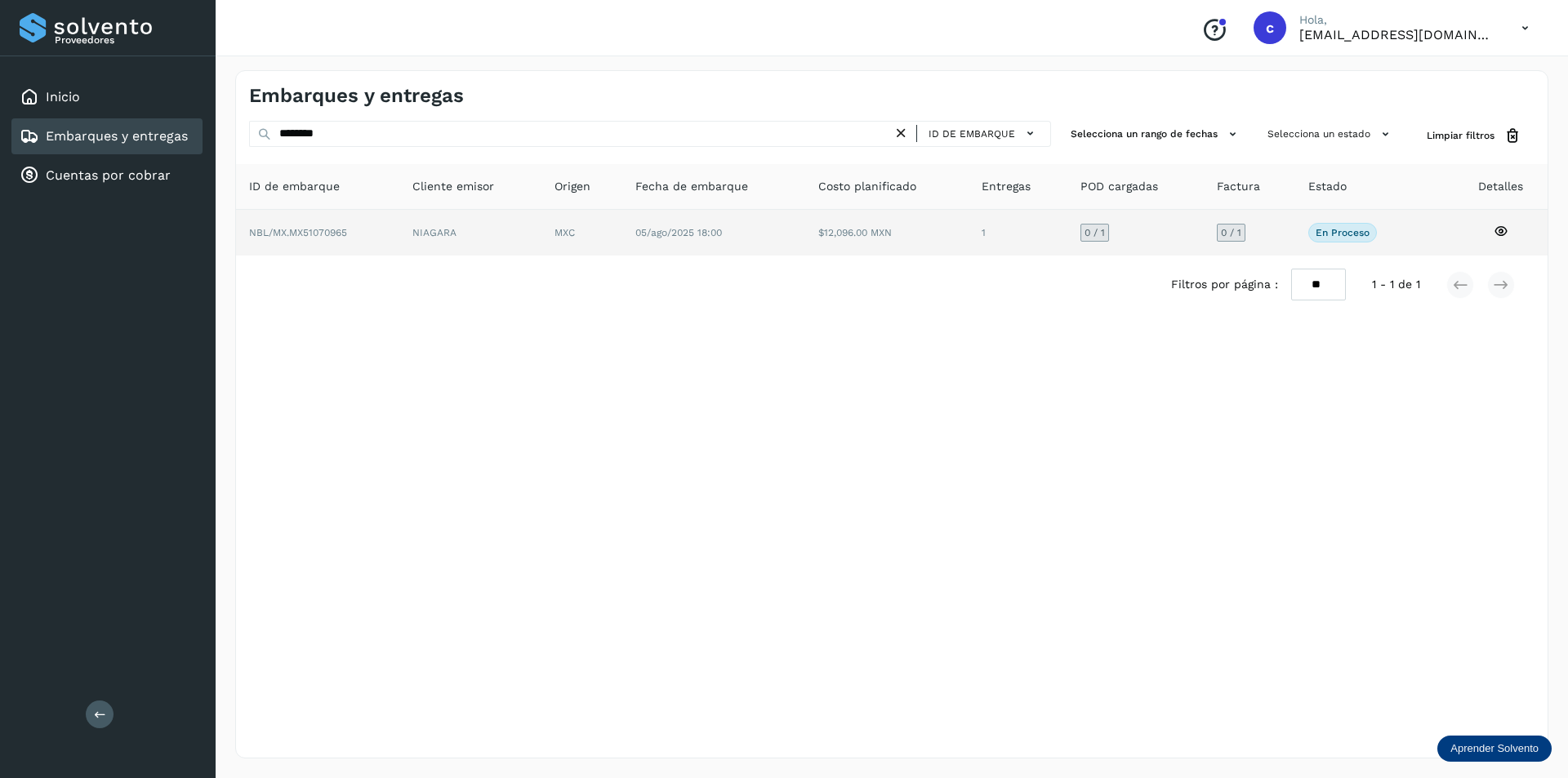
click at [541, 245] on td "NIAGARA" at bounding box center [582, 232] width 81 height 46
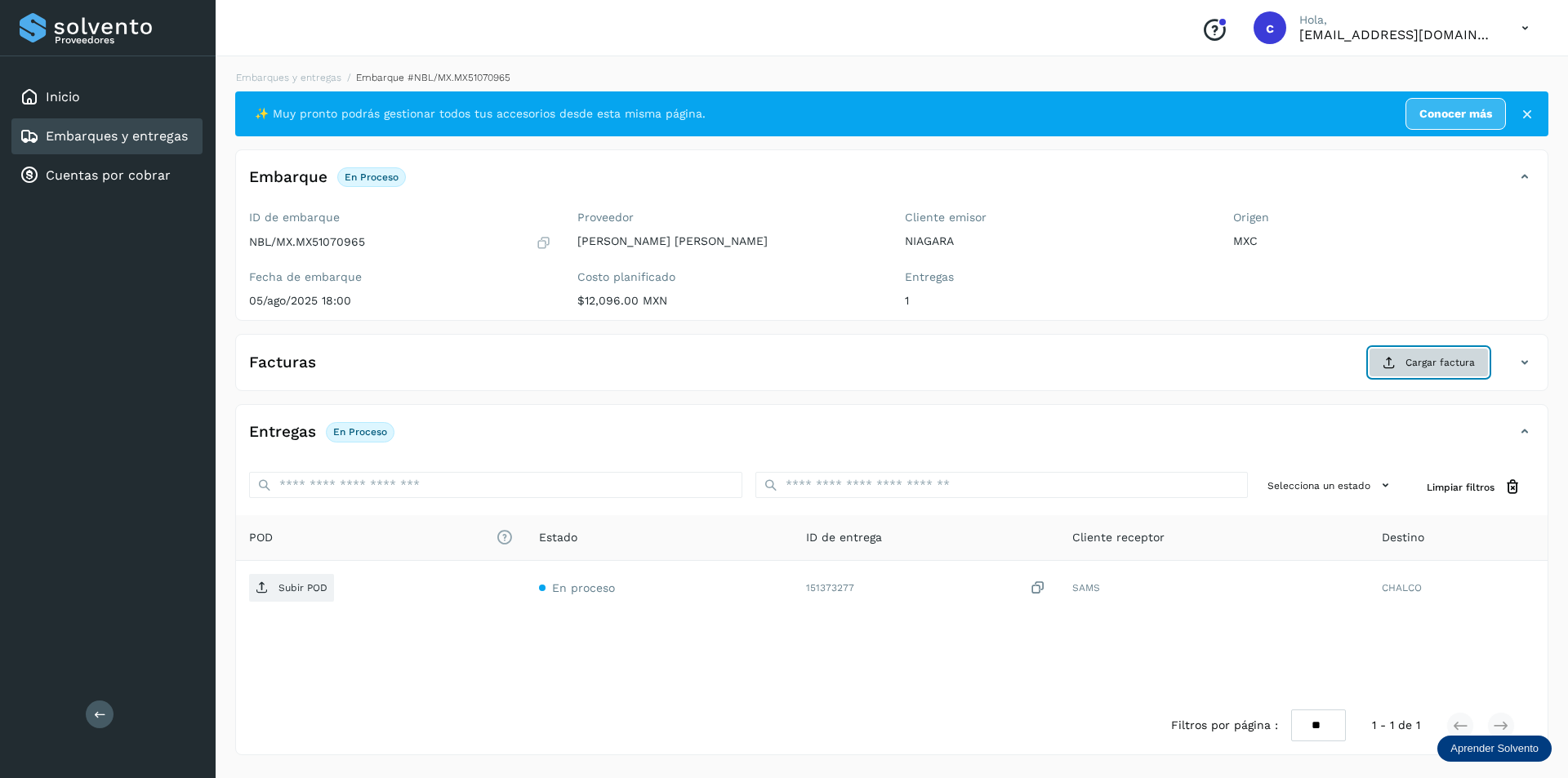
drag, startPoint x: 1412, startPoint y: 368, endPoint x: 1425, endPoint y: 374, distance: 14.3
click at [1425, 374] on button "Cargar factura" at bounding box center [1429, 363] width 120 height 29
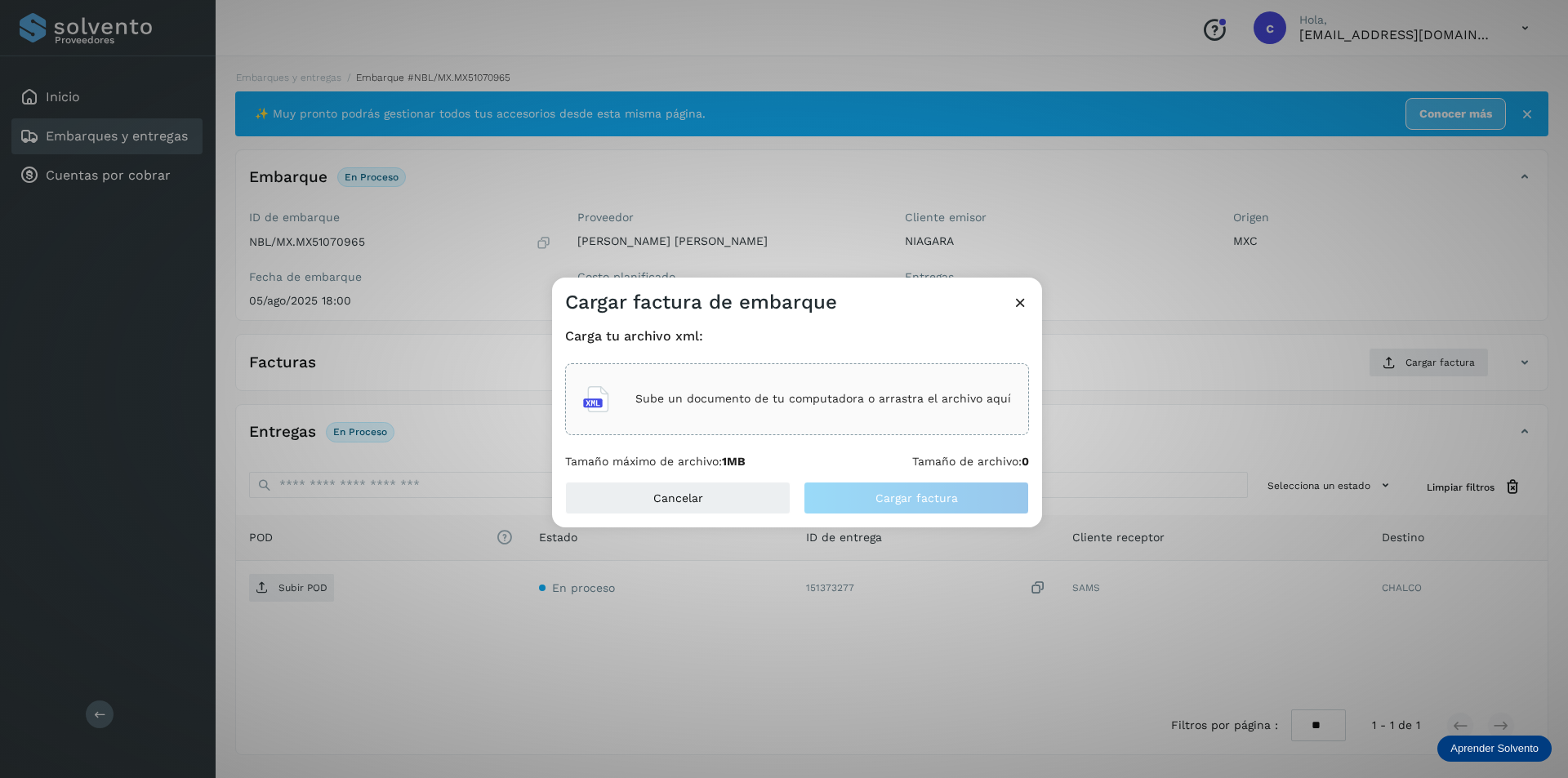
click at [1020, 304] on icon at bounding box center [1020, 302] width 17 height 17
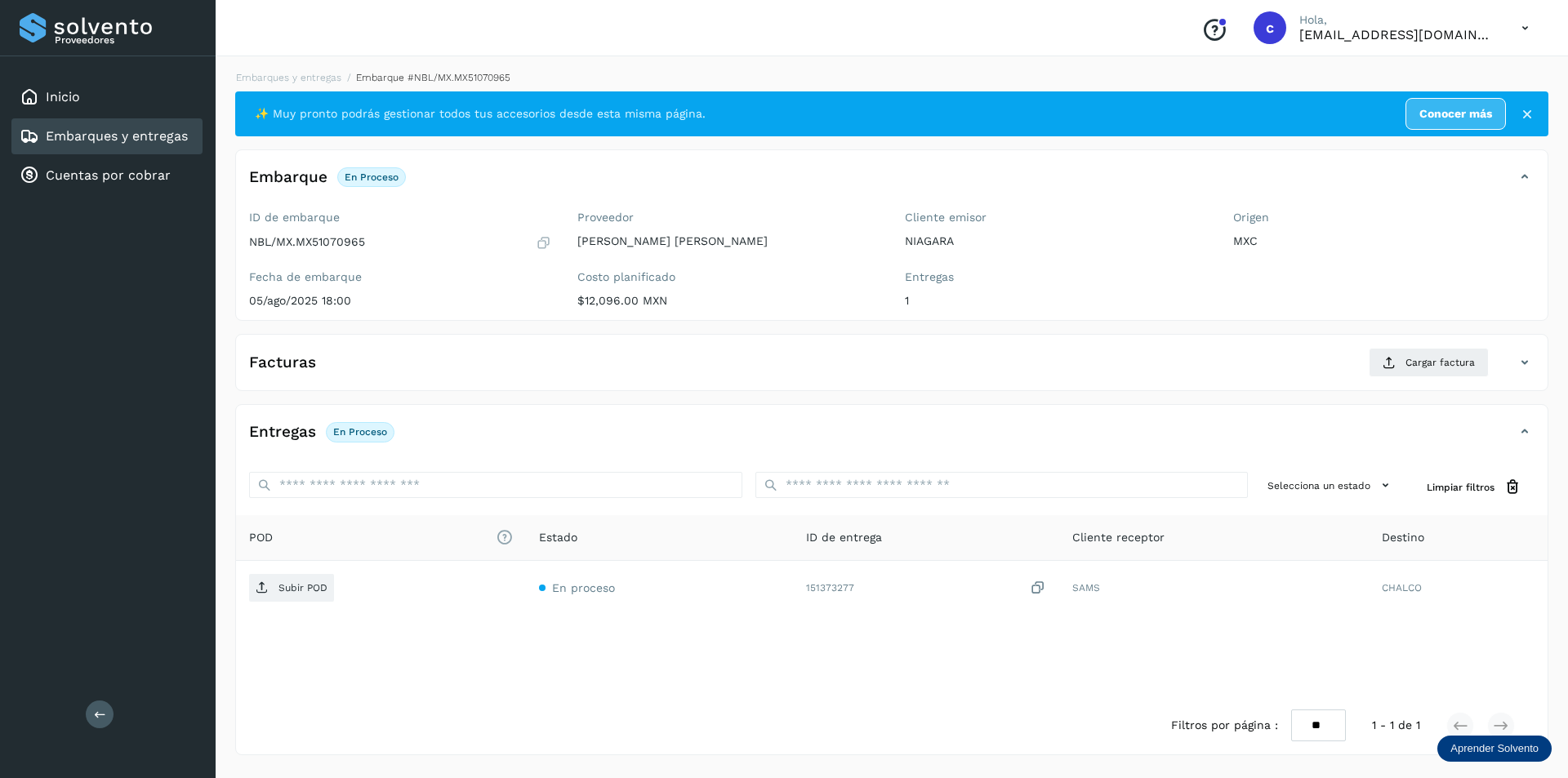
click at [156, 146] on div "Embarques y entregas" at bounding box center [104, 136] width 168 height 20
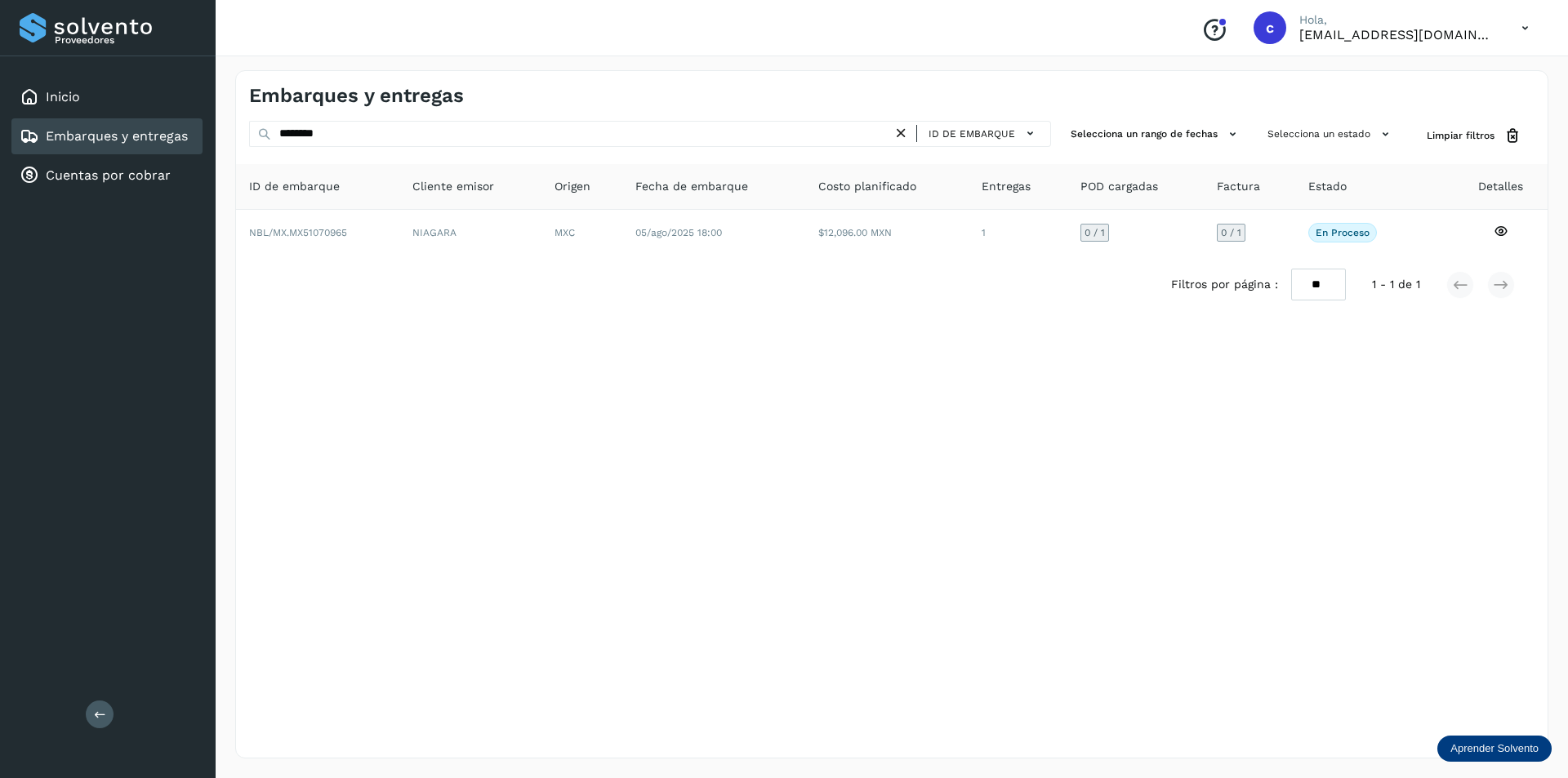
click at [874, 739] on div "Embarques y entregas ******** ID de embarque Selecciona un rango de fechas Sele…" at bounding box center [892, 414] width 1313 height 689
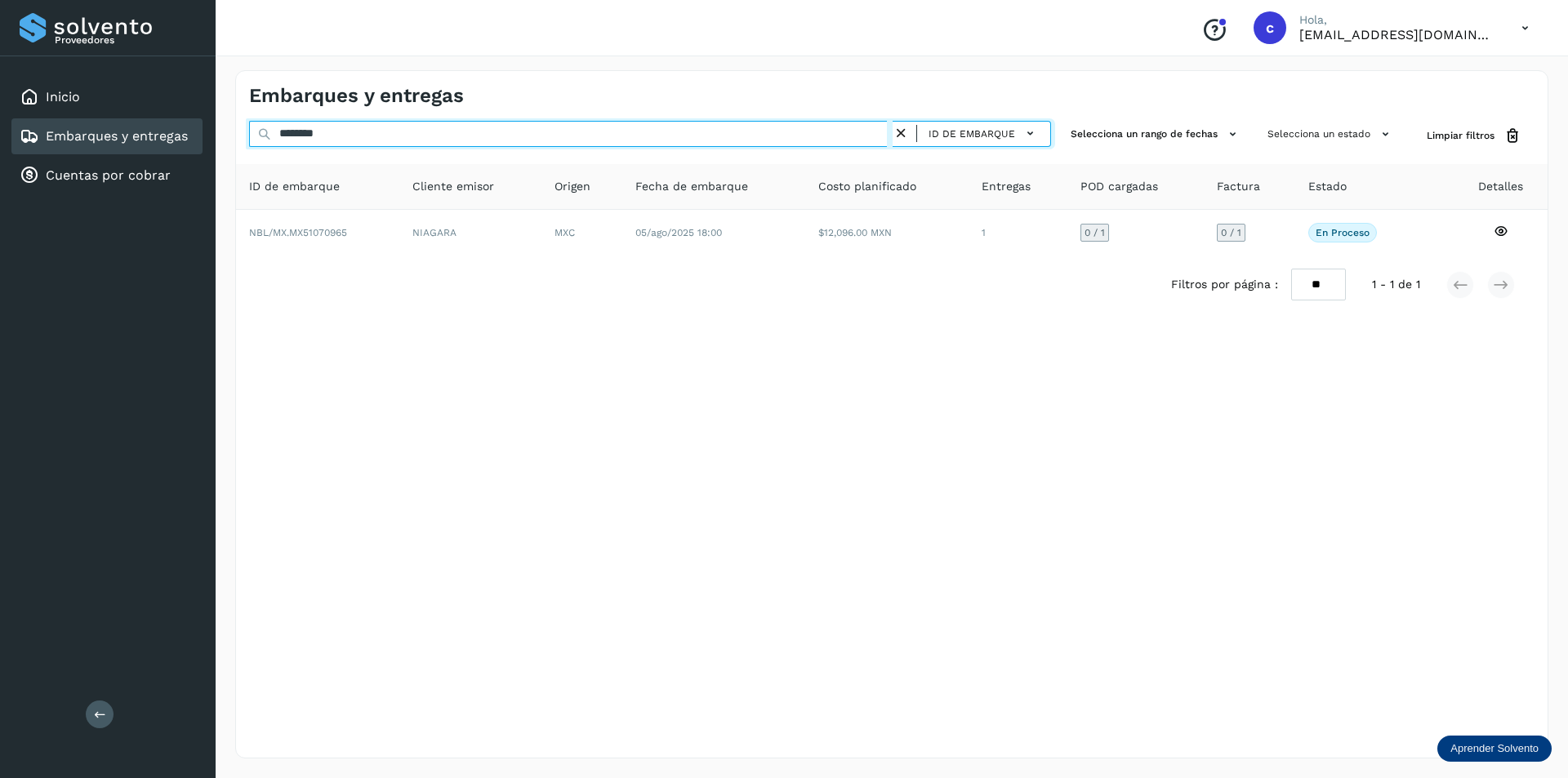
drag, startPoint x: 510, startPoint y: 139, endPoint x: 0, endPoint y: -71, distance: 551.5
click at [0, 0] on html "Proveedores Inicio Embarques y entregas Cuentas por cobrar Salir Conoce nuestro…" at bounding box center [784, 389] width 1568 height 778
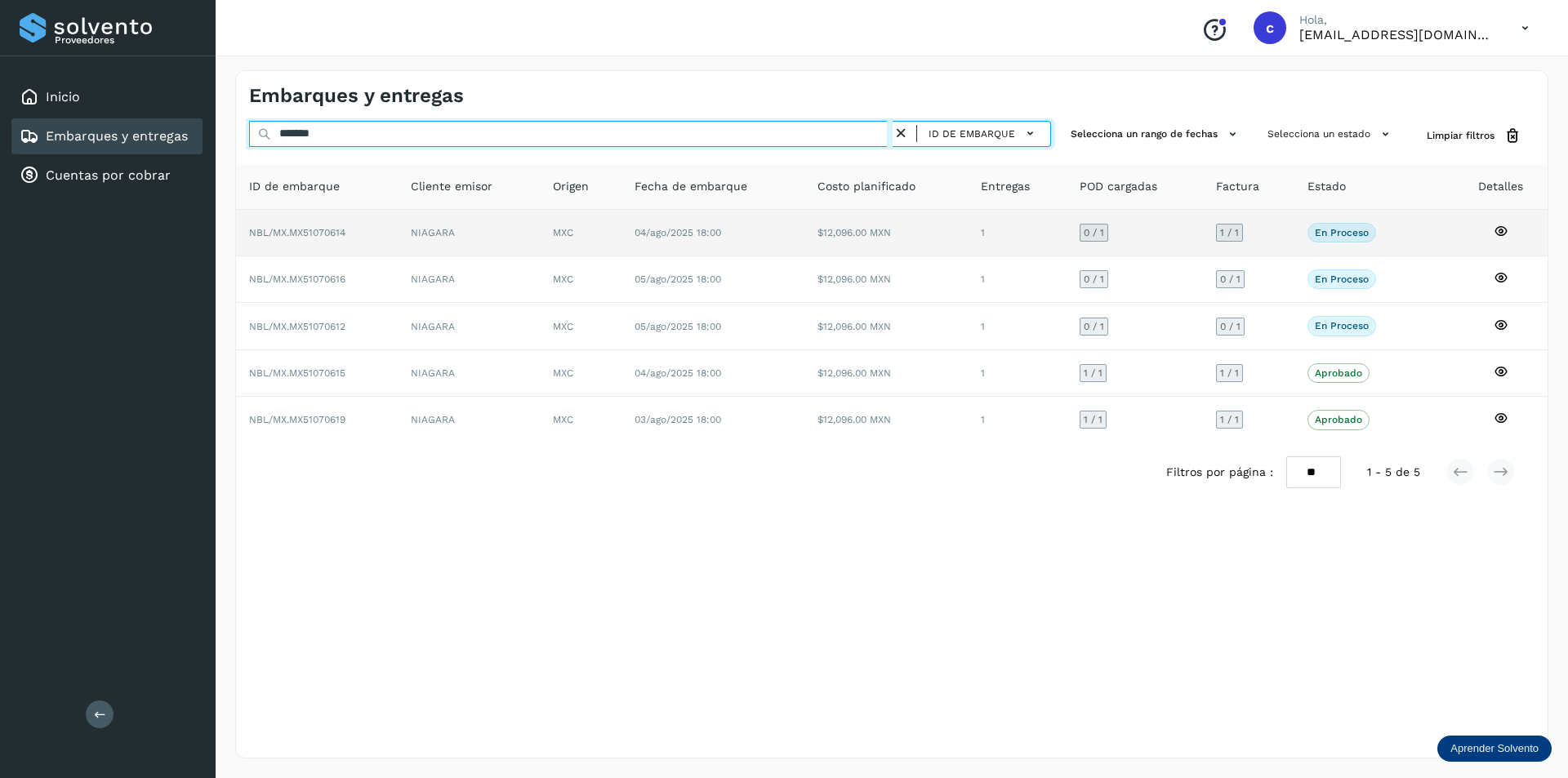
type input "*******"
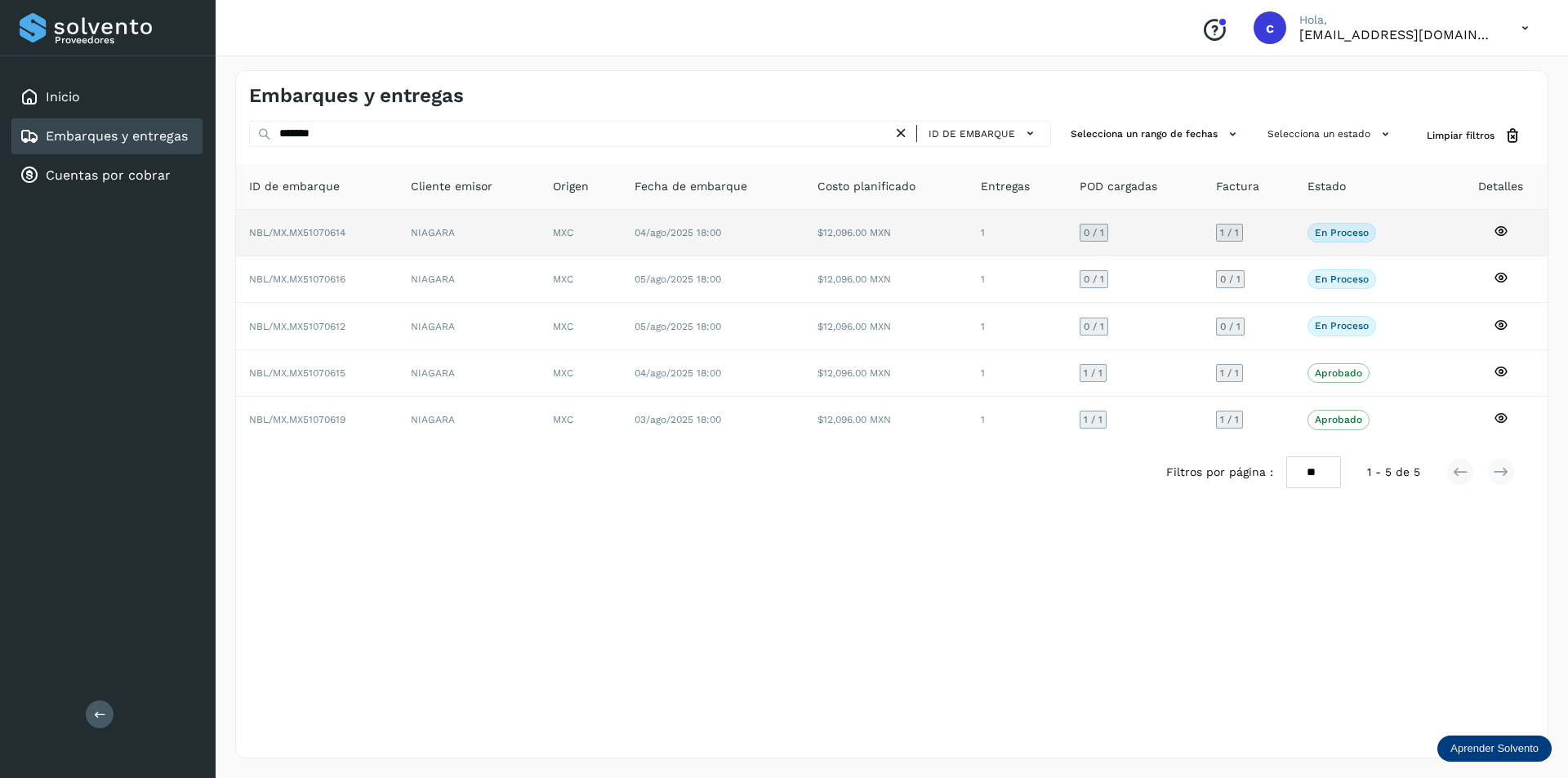
click at [484, 239] on td "NIAGARA" at bounding box center [469, 233] width 142 height 47
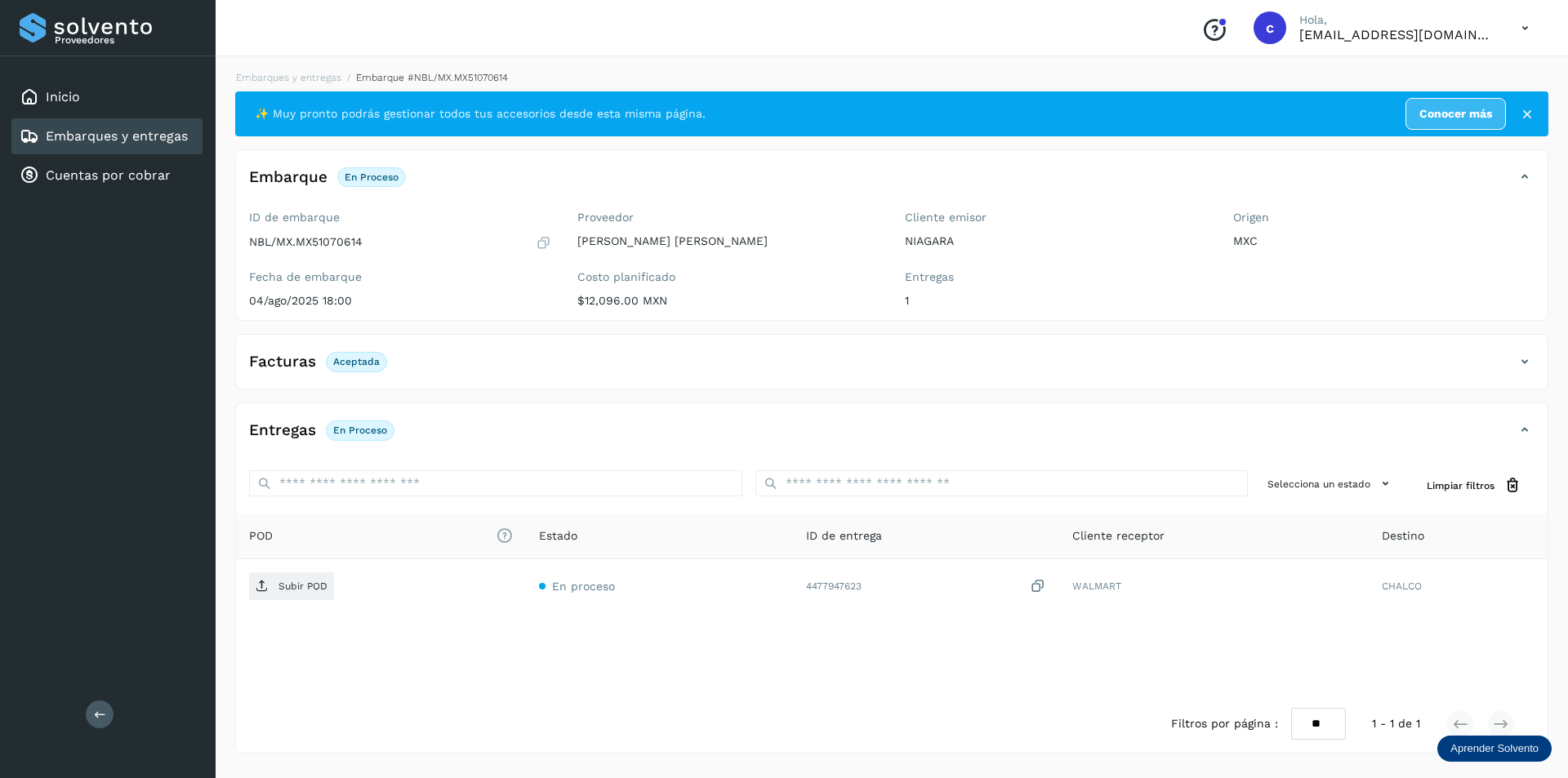
click at [1284, 373] on div "Facturas Aceptada" at bounding box center [875, 362] width 1279 height 28
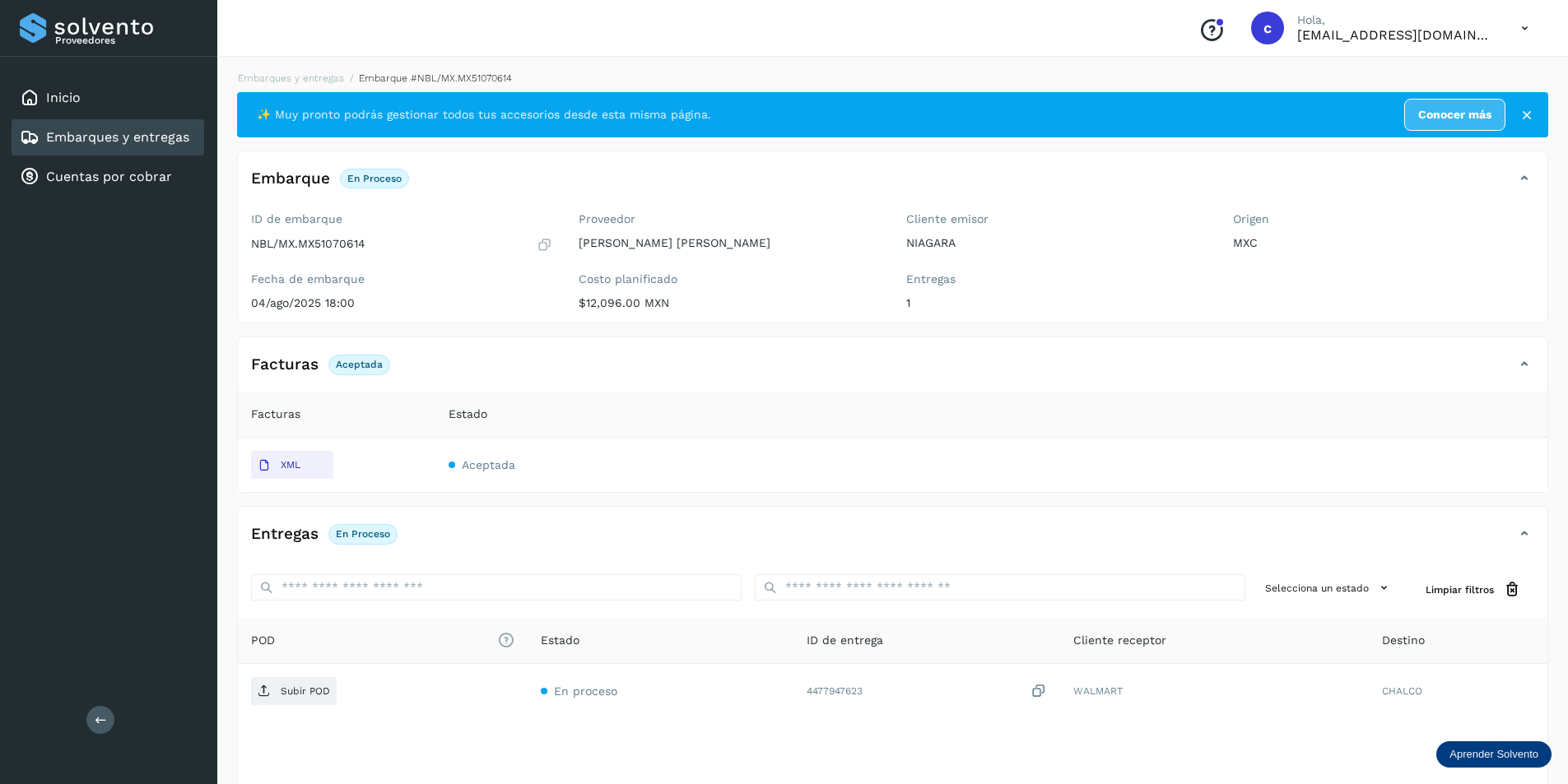
click at [1294, 375] on div "Facturas Aceptada" at bounding box center [876, 365] width 1276 height 28
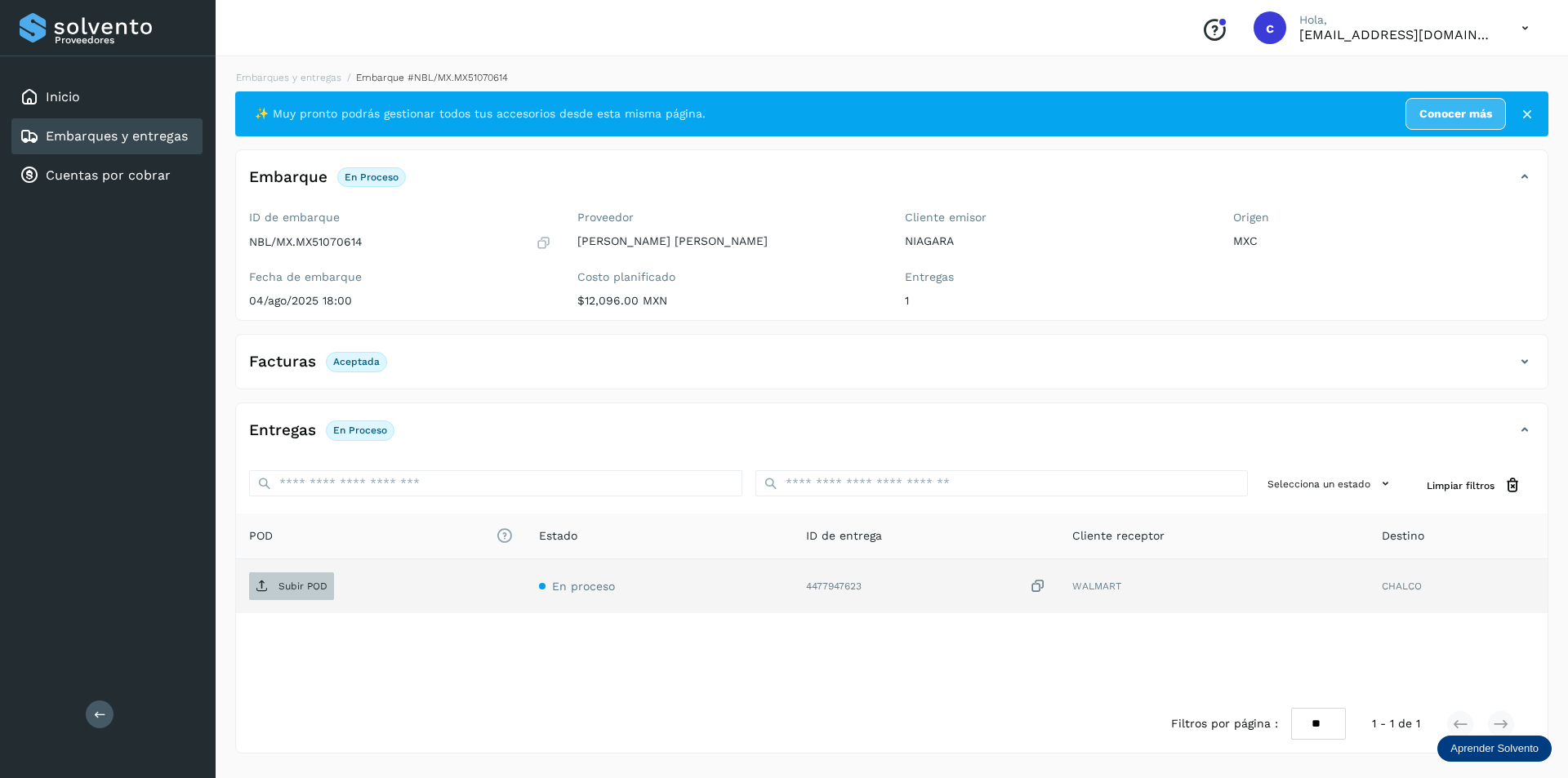
click at [323, 595] on span "Subir POD" at bounding box center [292, 587] width 85 height 26
click at [301, 577] on span "Subir POD" at bounding box center [292, 587] width 85 height 26
click at [155, 139] on link "Embarques y entregas" at bounding box center [117, 136] width 142 height 16
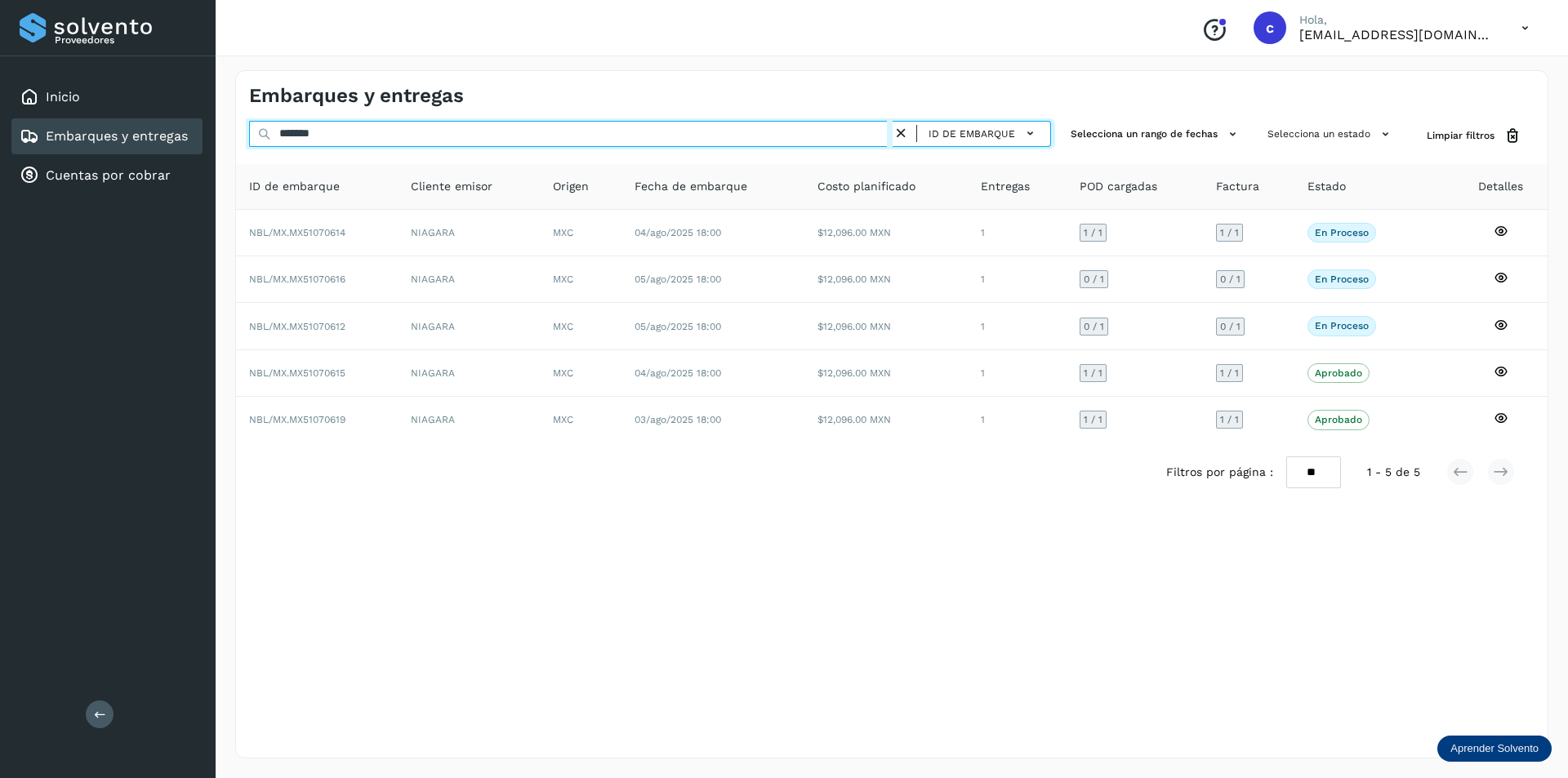
drag, startPoint x: 472, startPoint y: 136, endPoint x: 0, endPoint y: -21, distance: 497.4
click at [0, 0] on html "Proveedores Inicio Embarques y entregas Cuentas por cobrar Salir Conoce nuestro…" at bounding box center [784, 389] width 1568 height 778
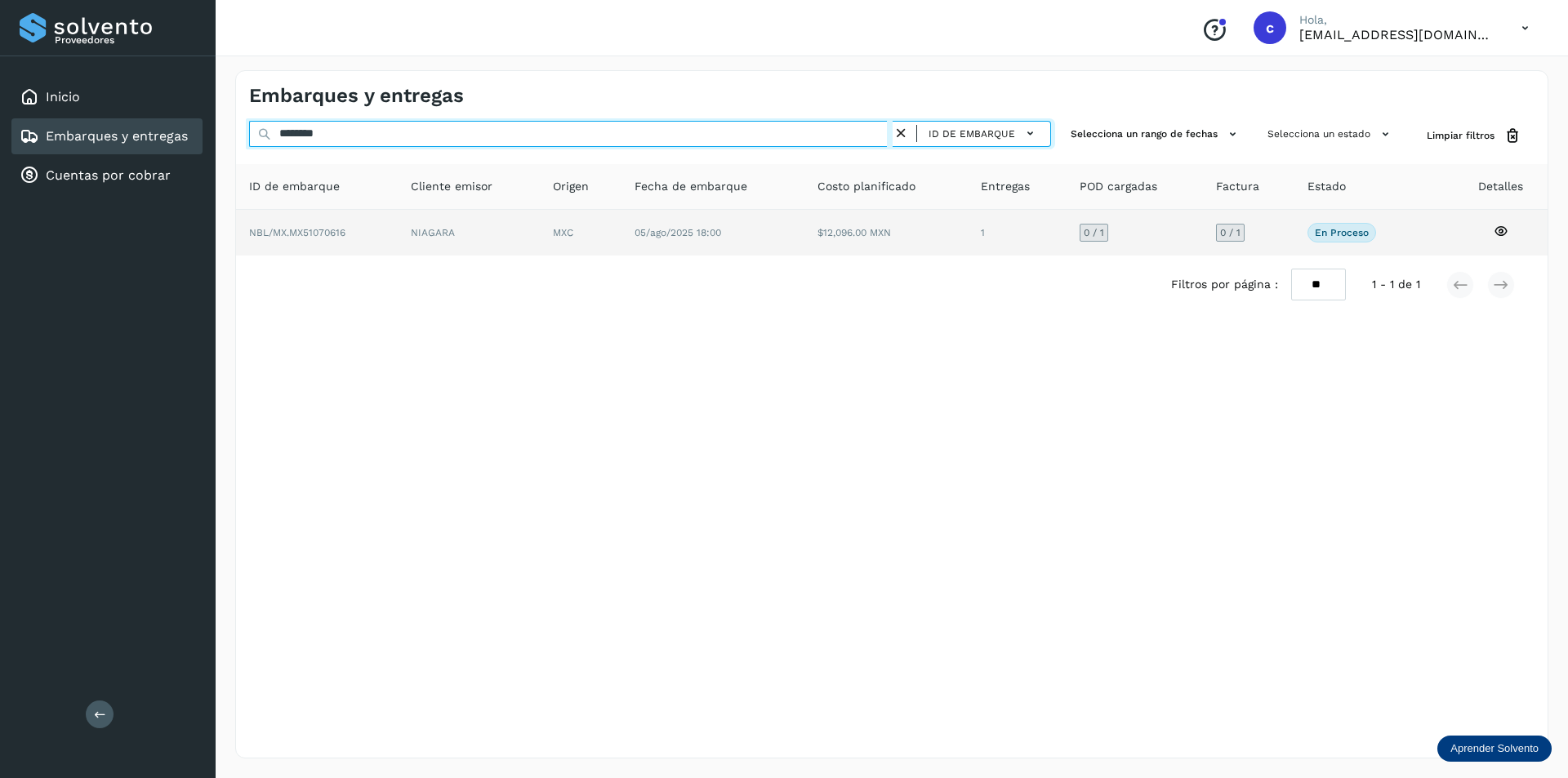
type input "********"
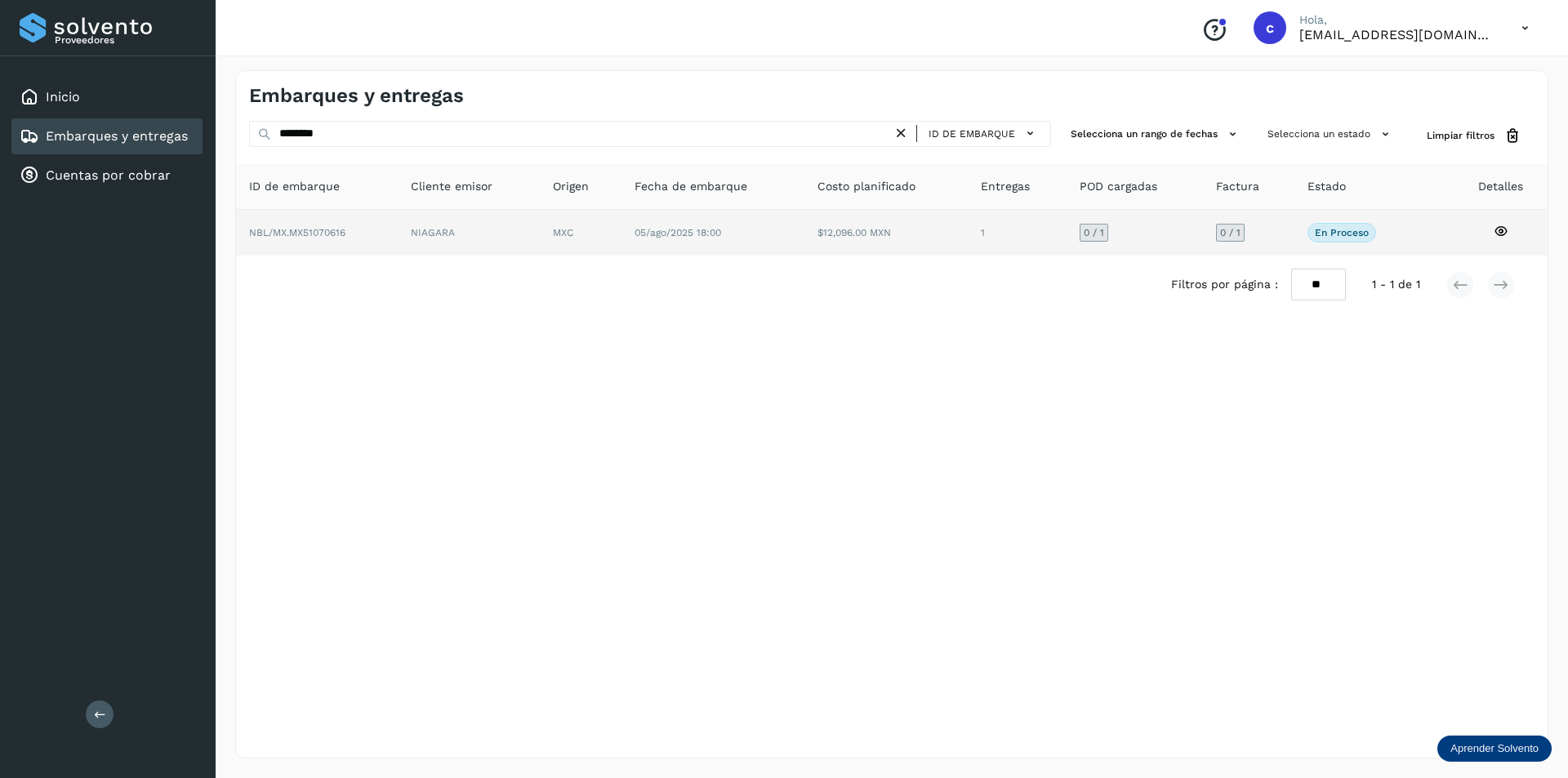
click at [540, 239] on td "NIAGARA" at bounding box center [580, 232] width 81 height 46
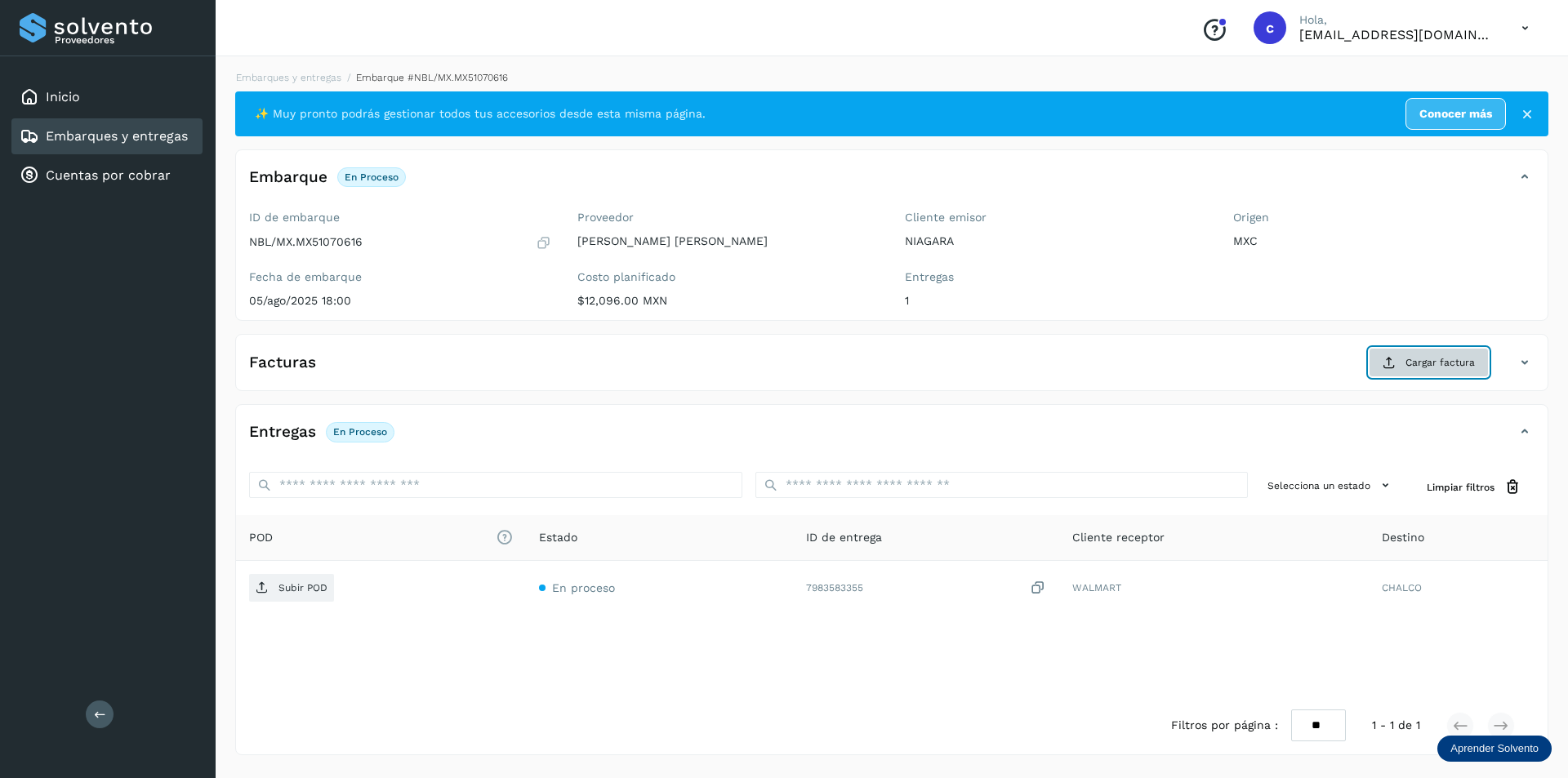
click at [1432, 362] on span "Cargar factura" at bounding box center [1440, 362] width 69 height 15
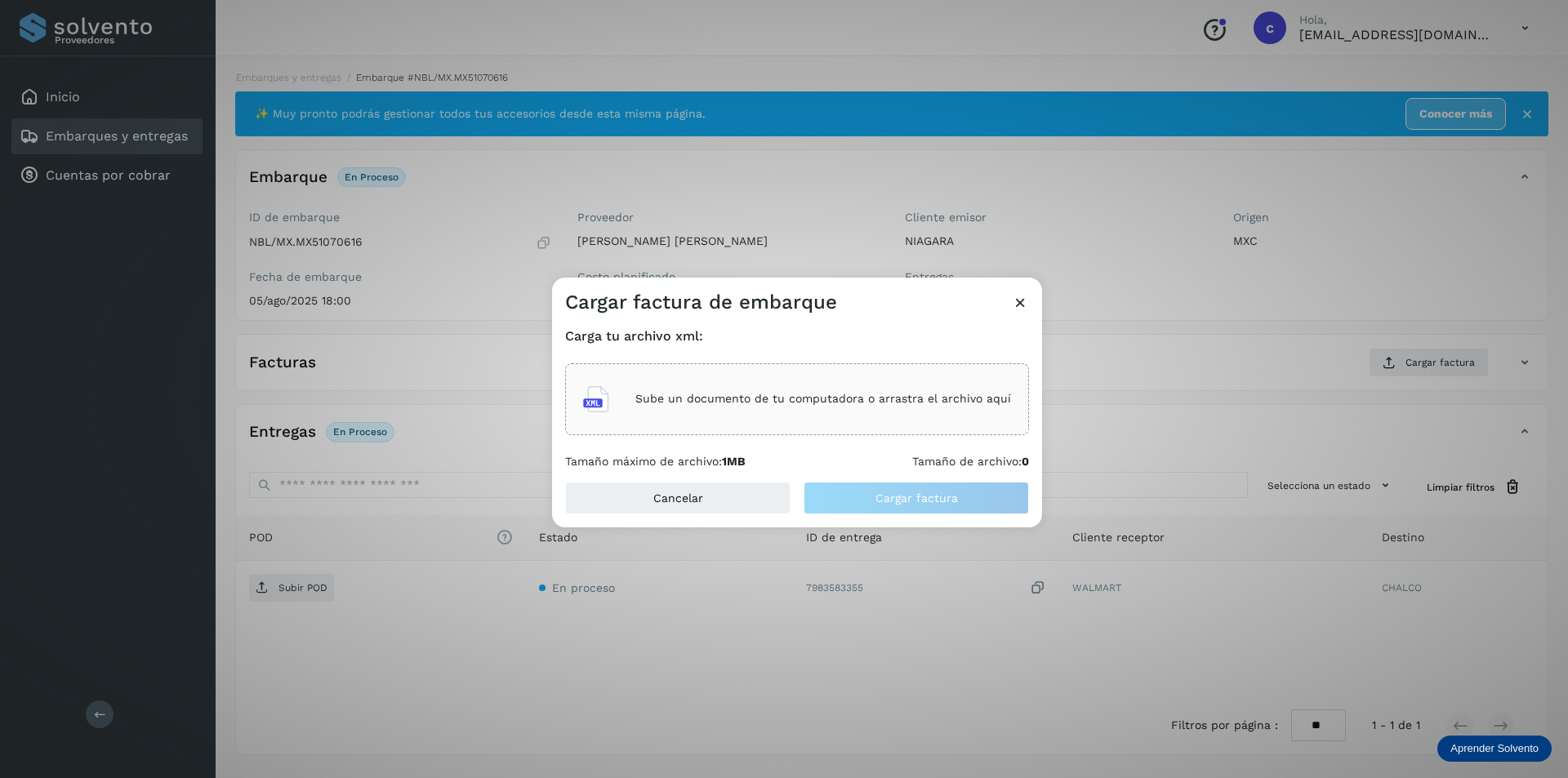
drag, startPoint x: 1124, startPoint y: 204, endPoint x: 1121, endPoint y: 220, distance: 16.3
click at [1126, 204] on div "Cargar factura de embarque Carga tu archivo xml: Sube un documento de tu comput…" at bounding box center [784, 389] width 1568 height 778
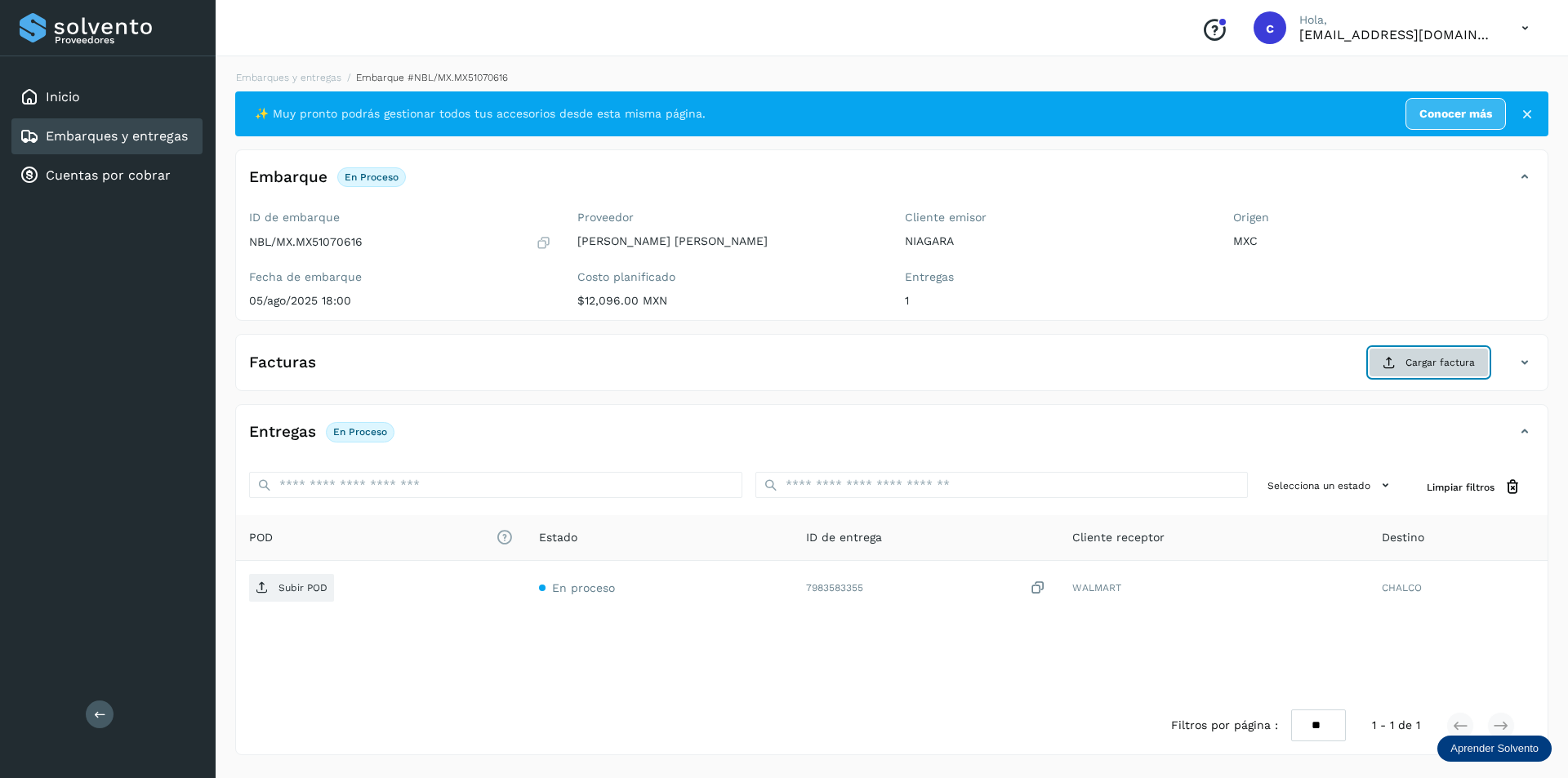
click at [1405, 374] on button "Cargar factura" at bounding box center [1429, 363] width 120 height 29
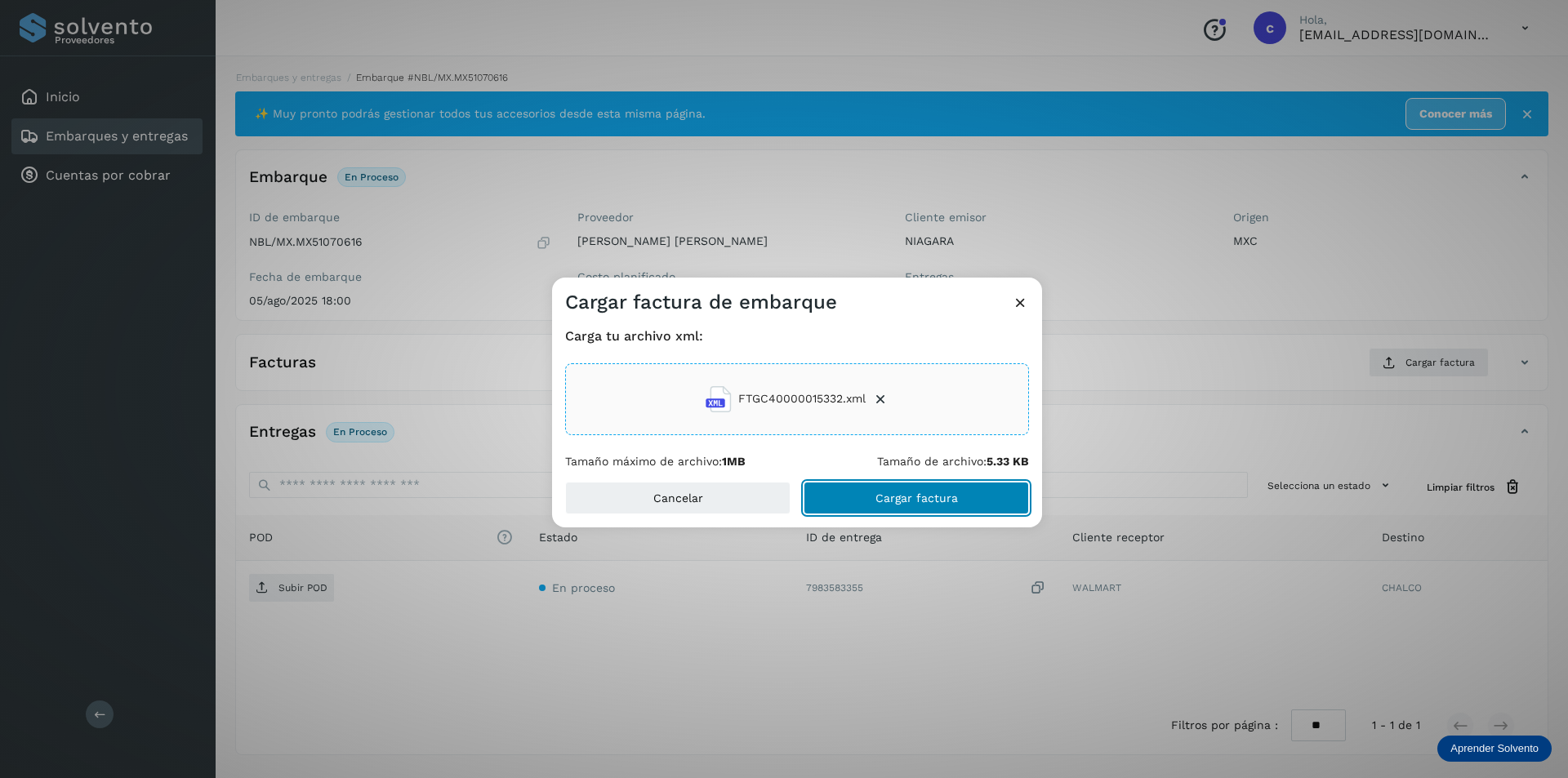
click at [963, 496] on button "Cargar factura" at bounding box center [917, 498] width 225 height 33
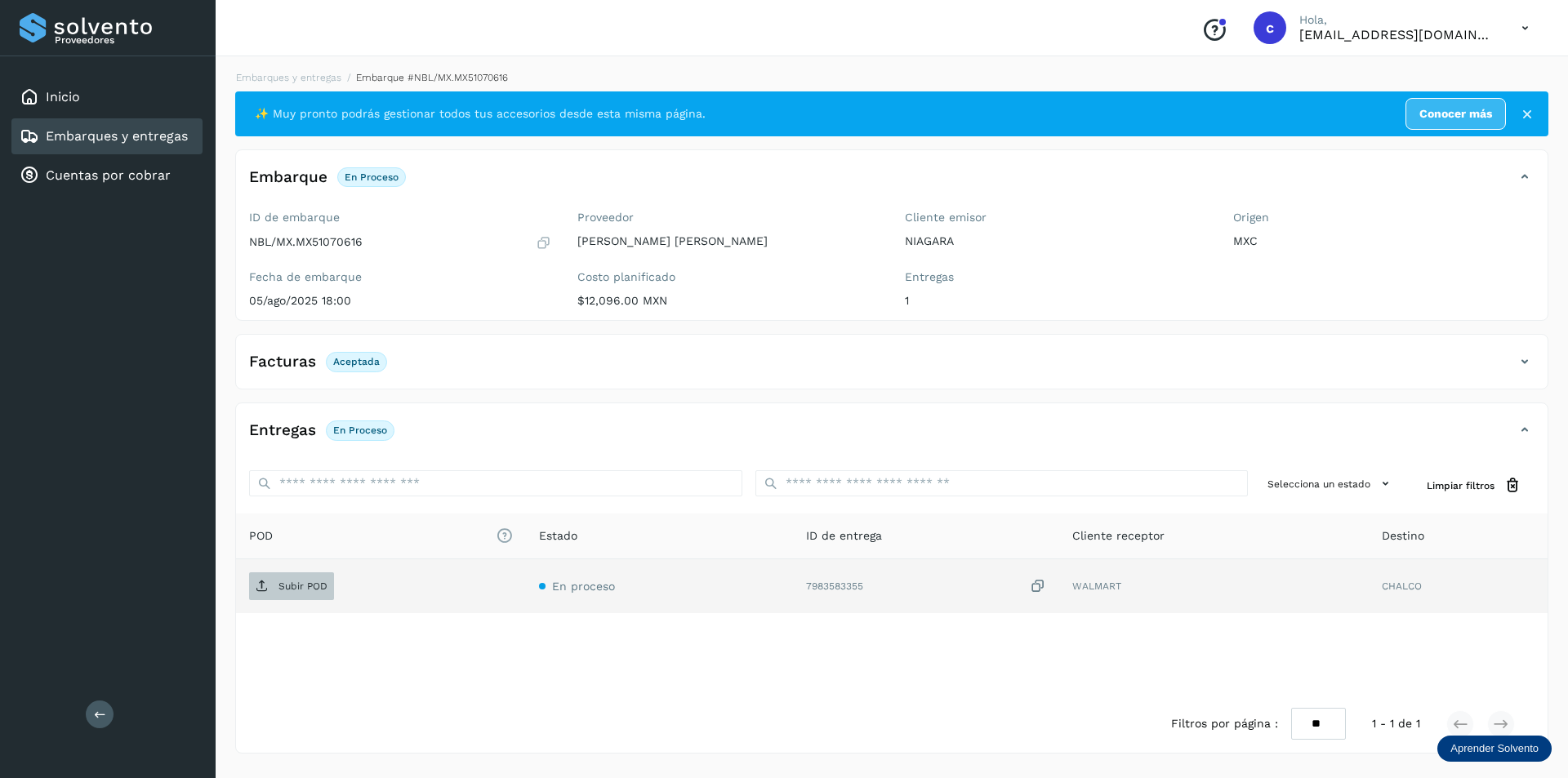
click at [292, 592] on p "Subir POD" at bounding box center [302, 586] width 49 height 11
click at [285, 592] on p "PDF" at bounding box center [288, 586] width 19 height 11
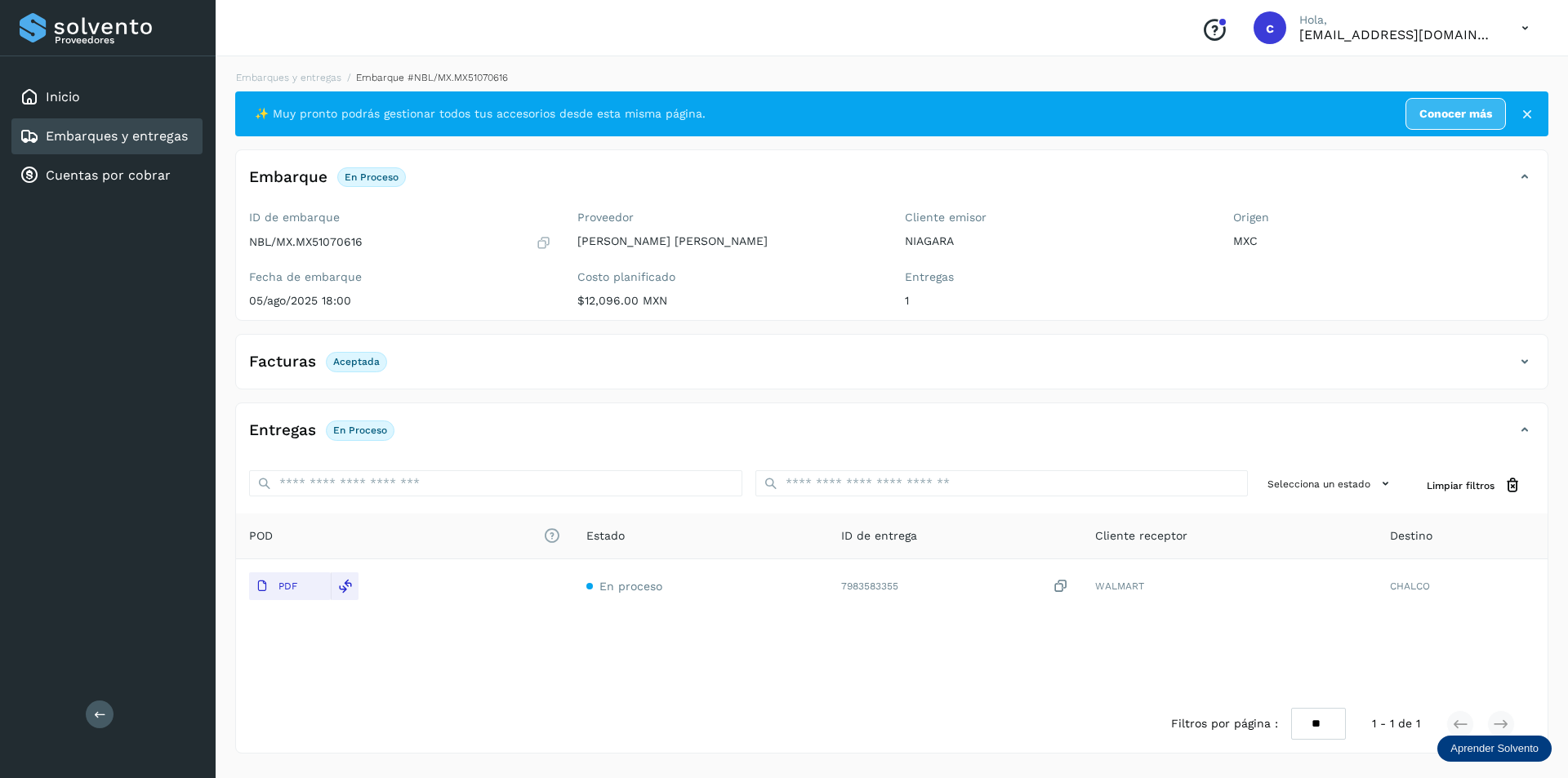
click at [102, 133] on link "Embarques y entregas" at bounding box center [117, 136] width 142 height 16
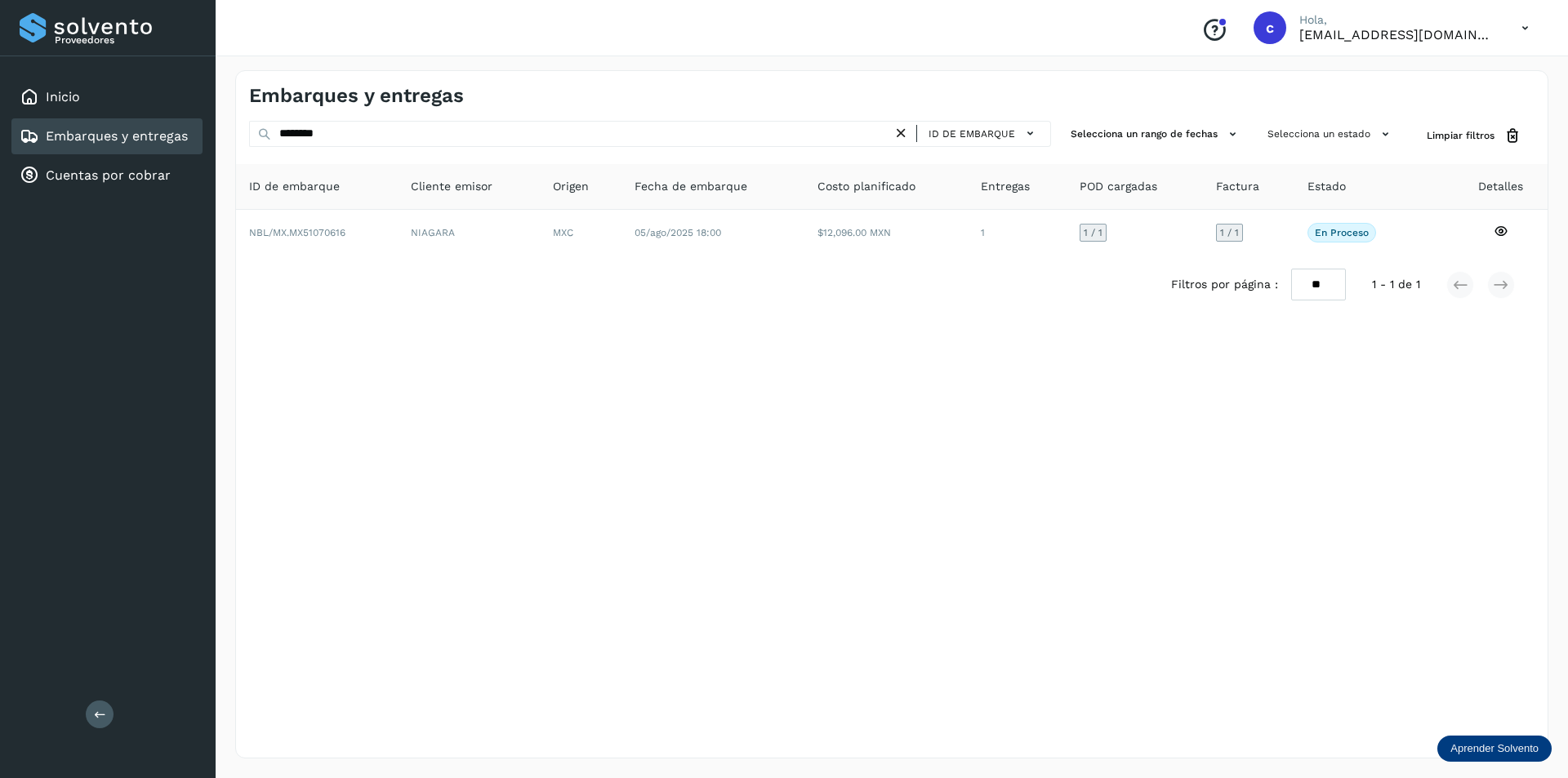
click at [905, 131] on icon at bounding box center [901, 133] width 17 height 17
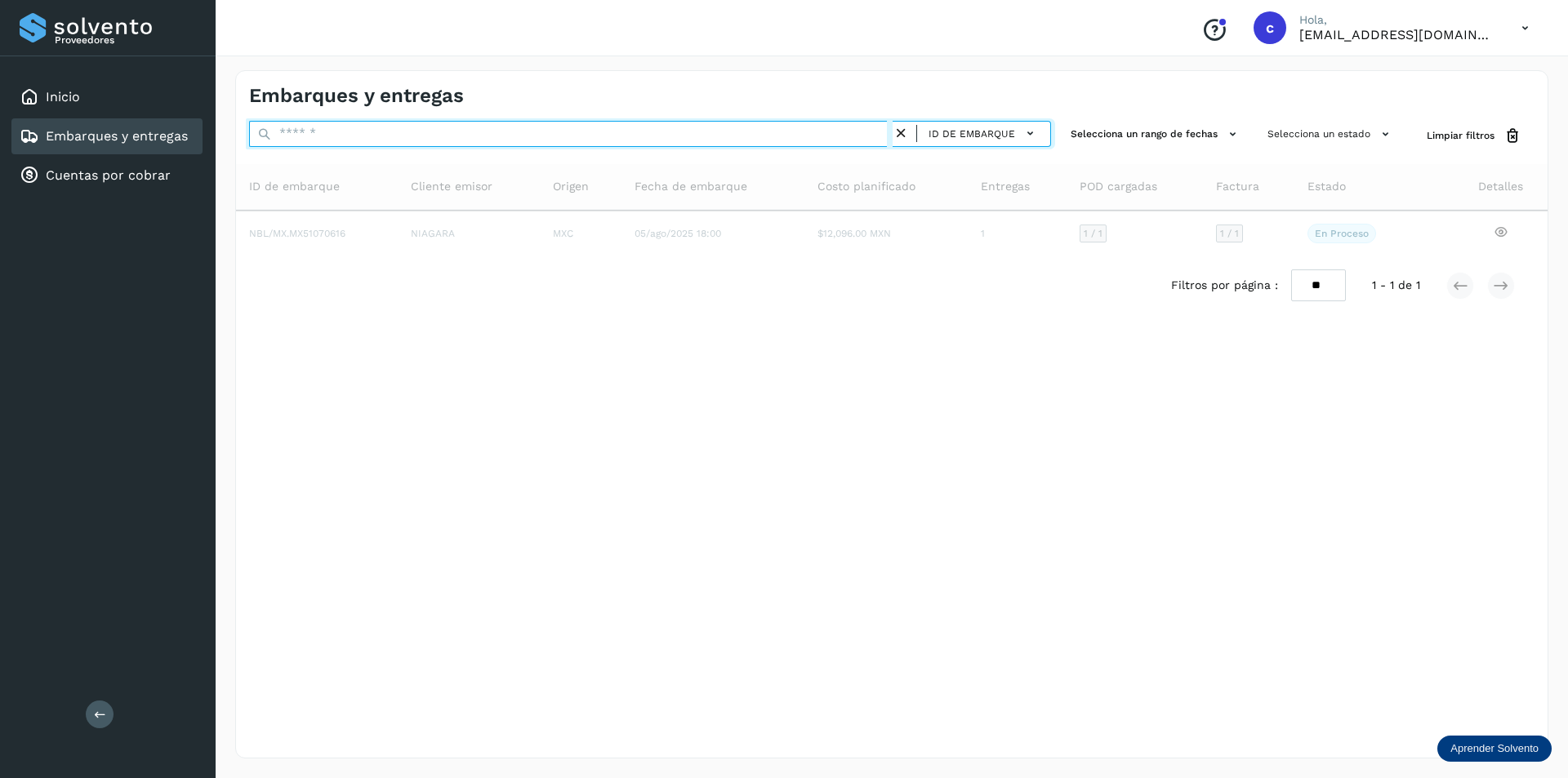
click at [767, 145] on input "text" at bounding box center [571, 134] width 644 height 26
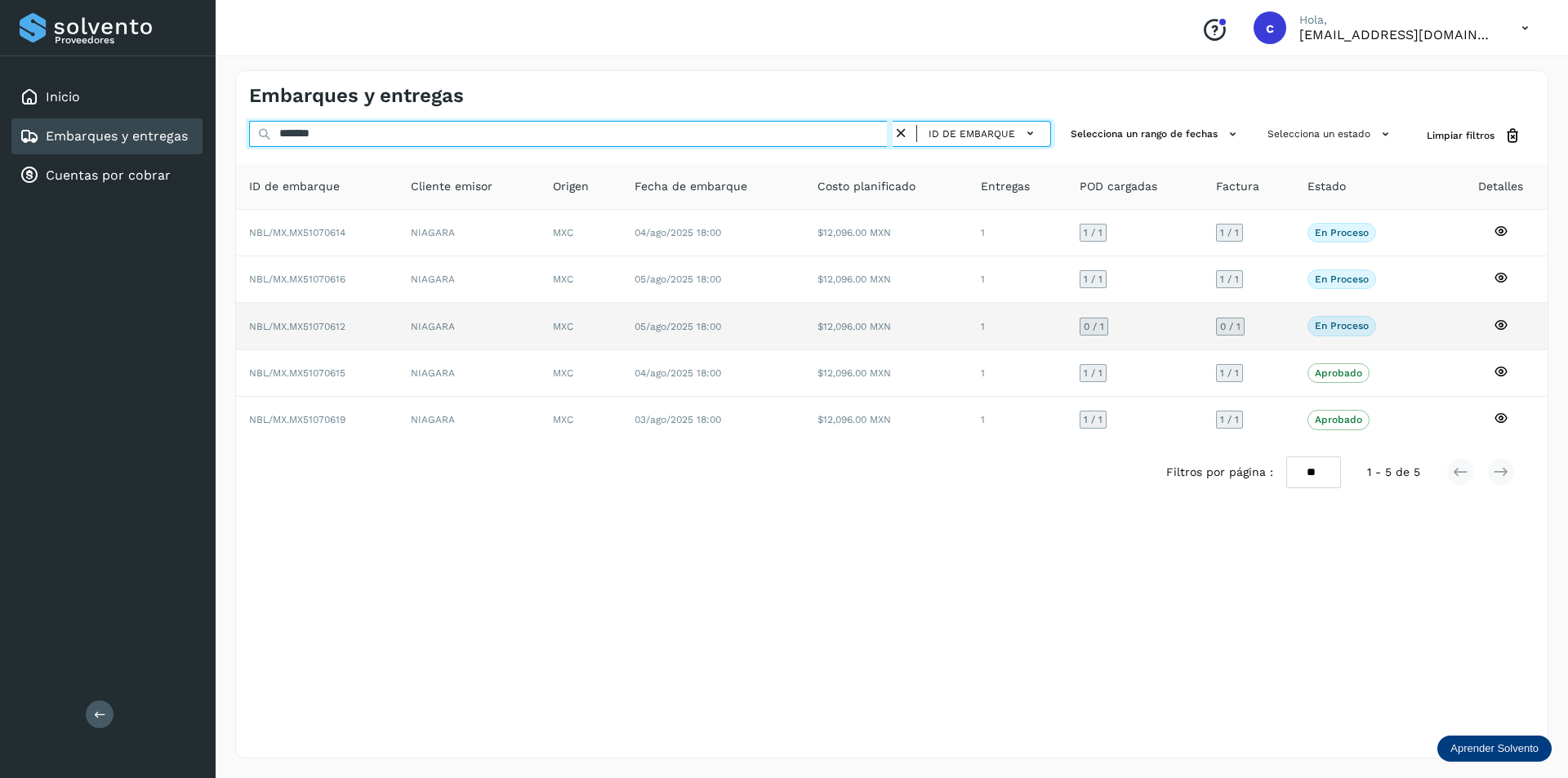
type input "*******"
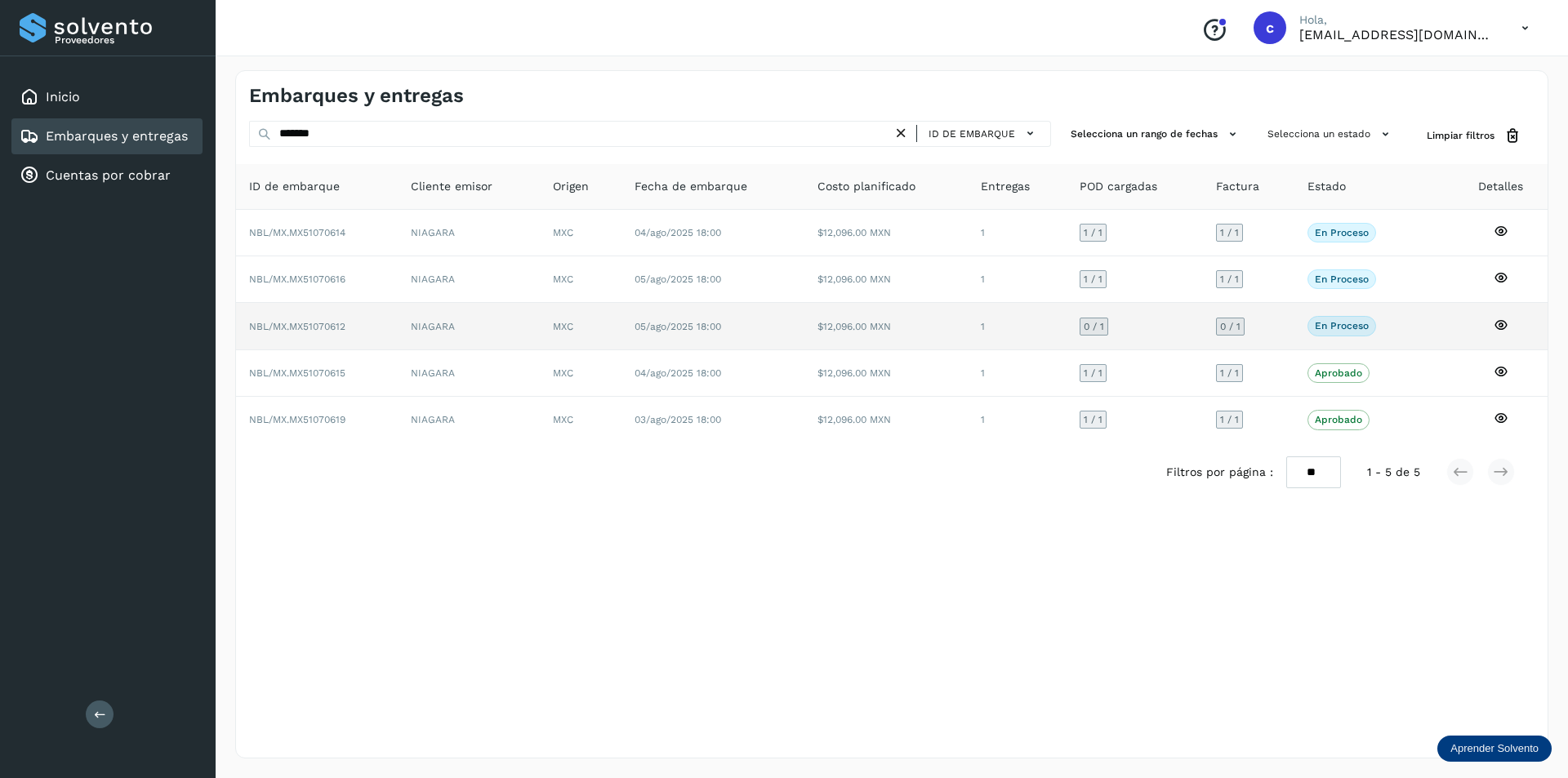
click at [457, 334] on td "NIAGARA" at bounding box center [469, 327] width 142 height 47
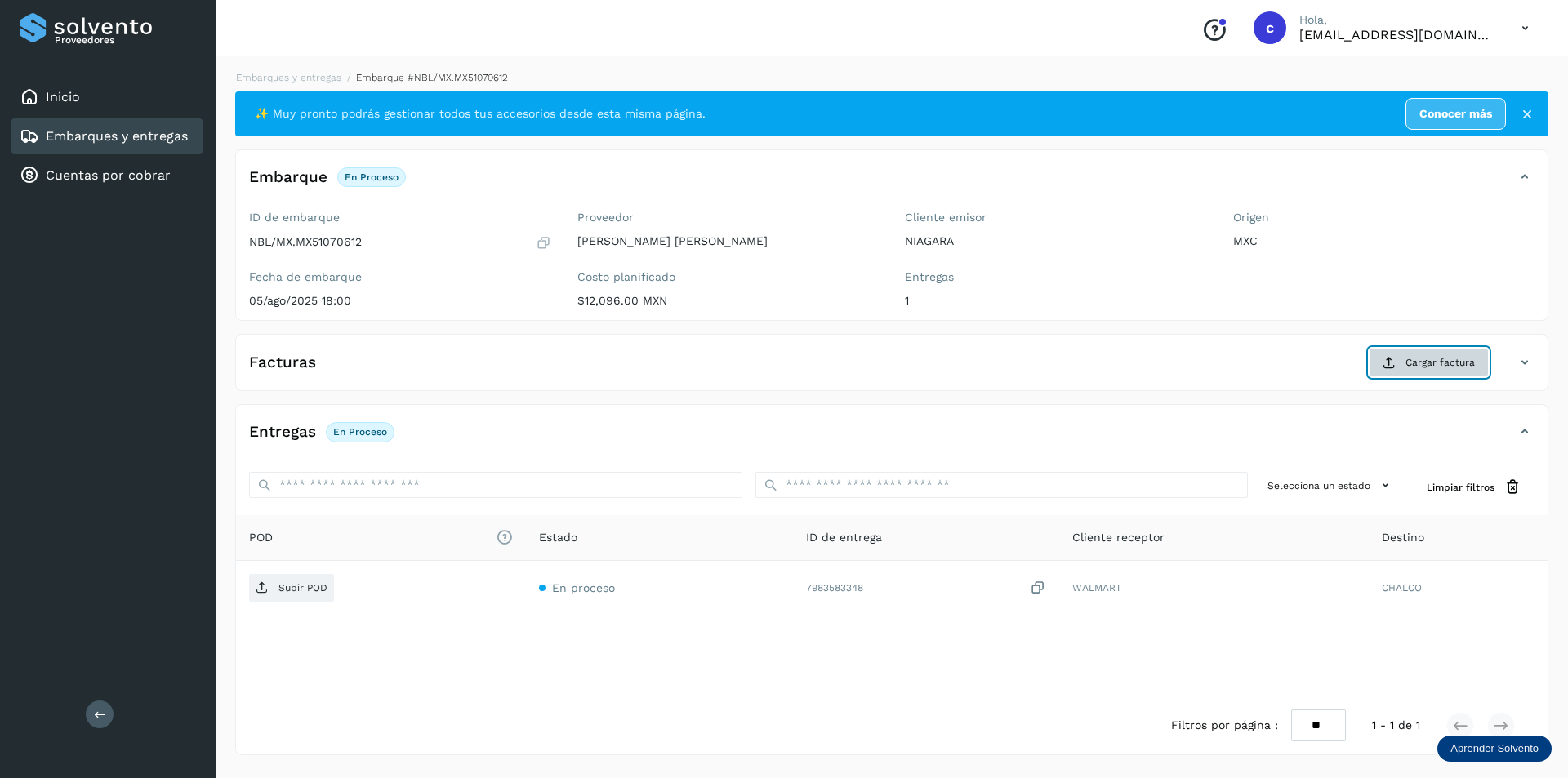
click at [1392, 377] on button "Cargar factura" at bounding box center [1429, 363] width 120 height 29
